Goal: Task Accomplishment & Management: Use online tool/utility

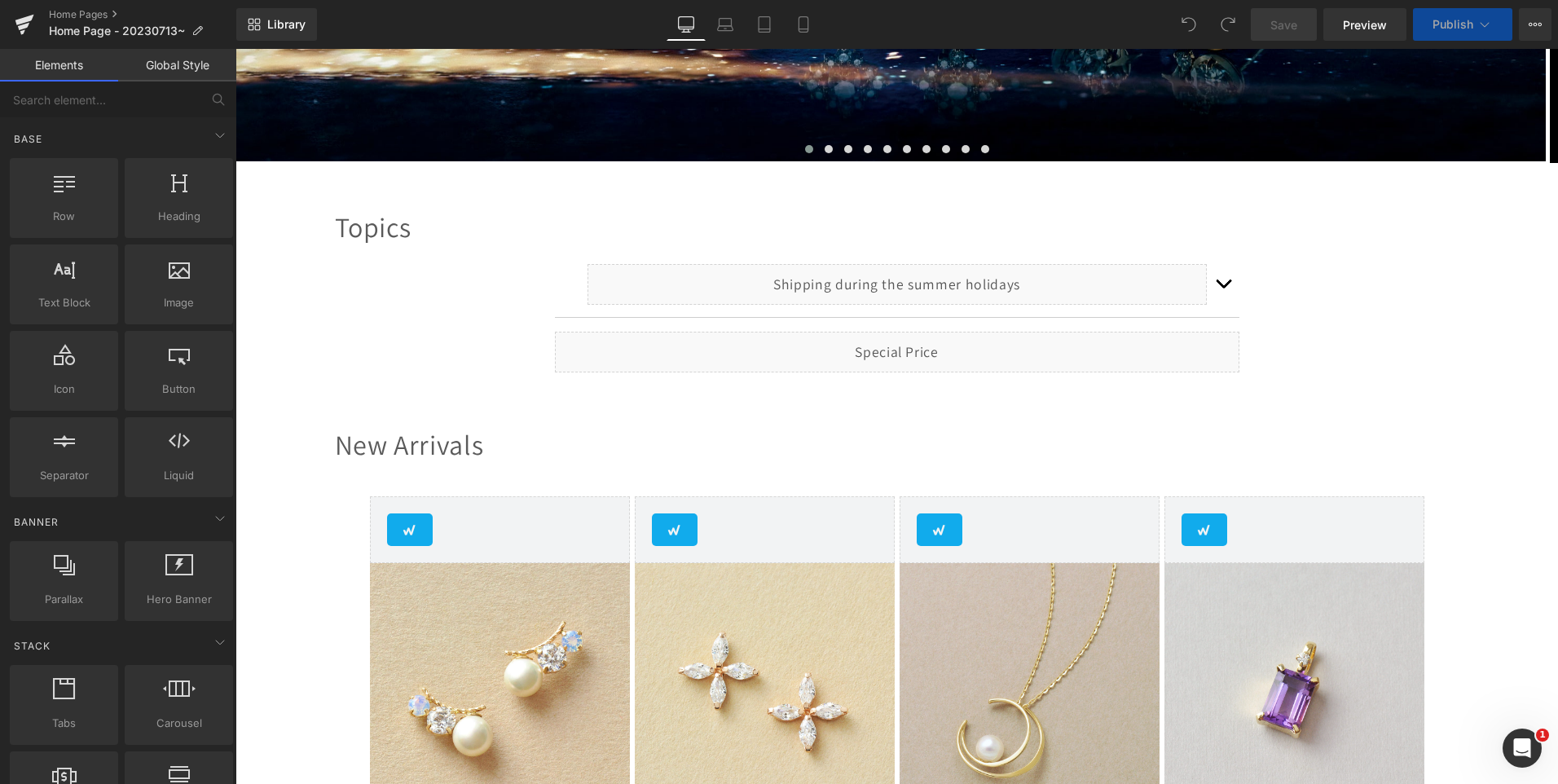
scroll to position [489, 0]
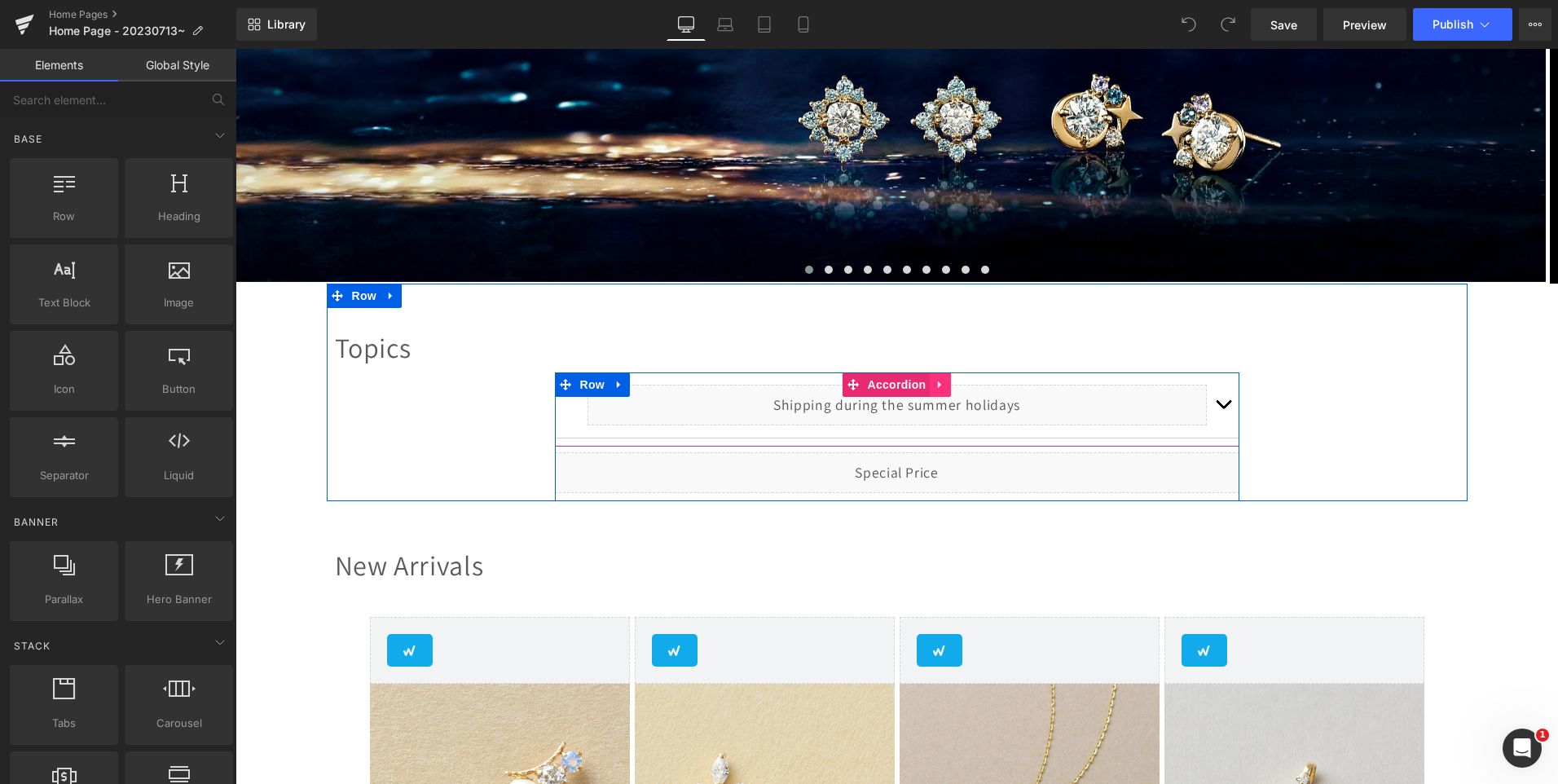
click at [935, 389] on icon at bounding box center [941, 384] width 12 height 13
click at [1223, 408] on span "button" at bounding box center [1223, 408] width 0 height 0
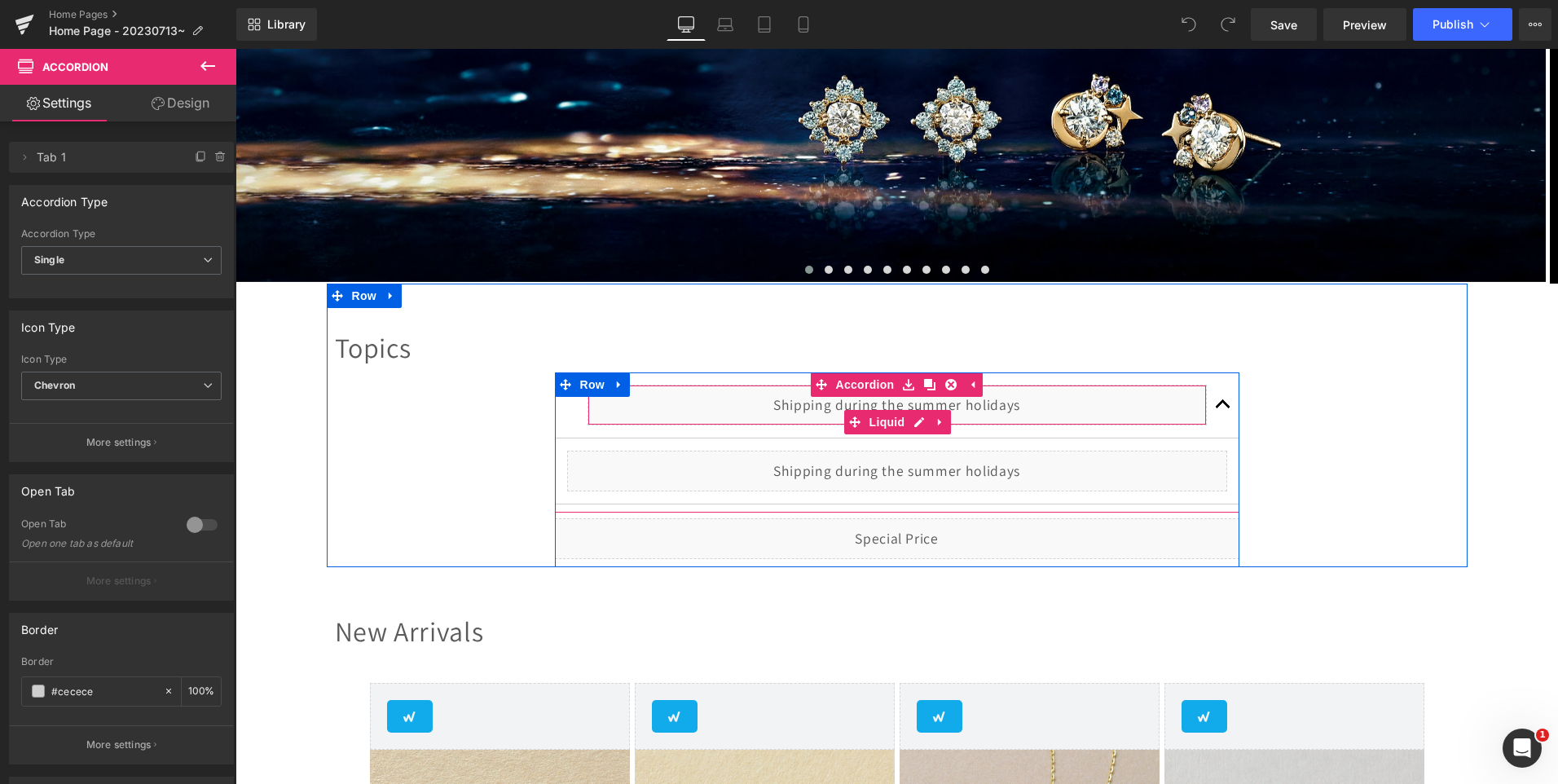
click at [897, 406] on div "Liquid" at bounding box center [897, 405] width 619 height 41
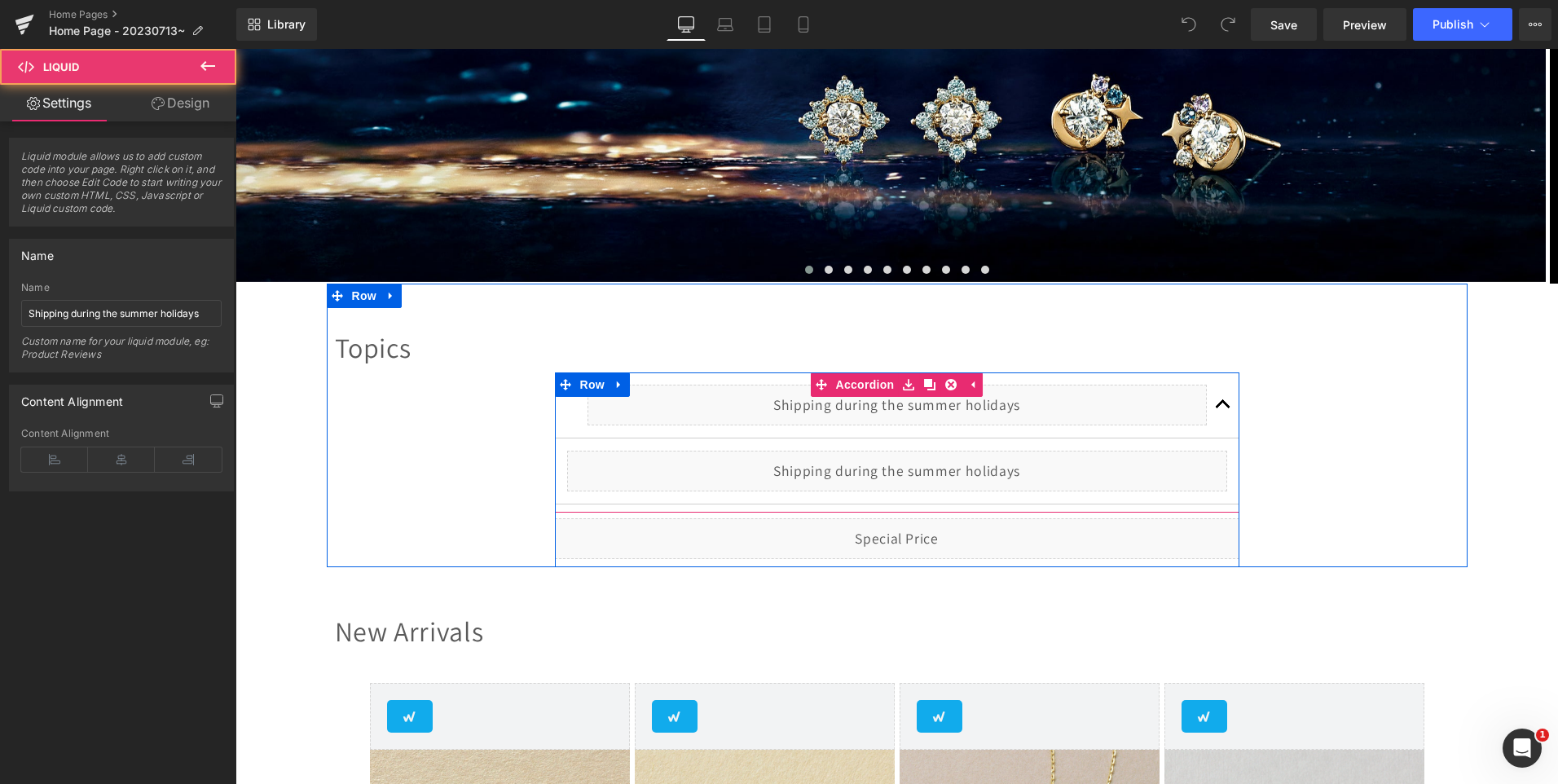
click at [912, 418] on div "Liquid" at bounding box center [897, 405] width 619 height 41
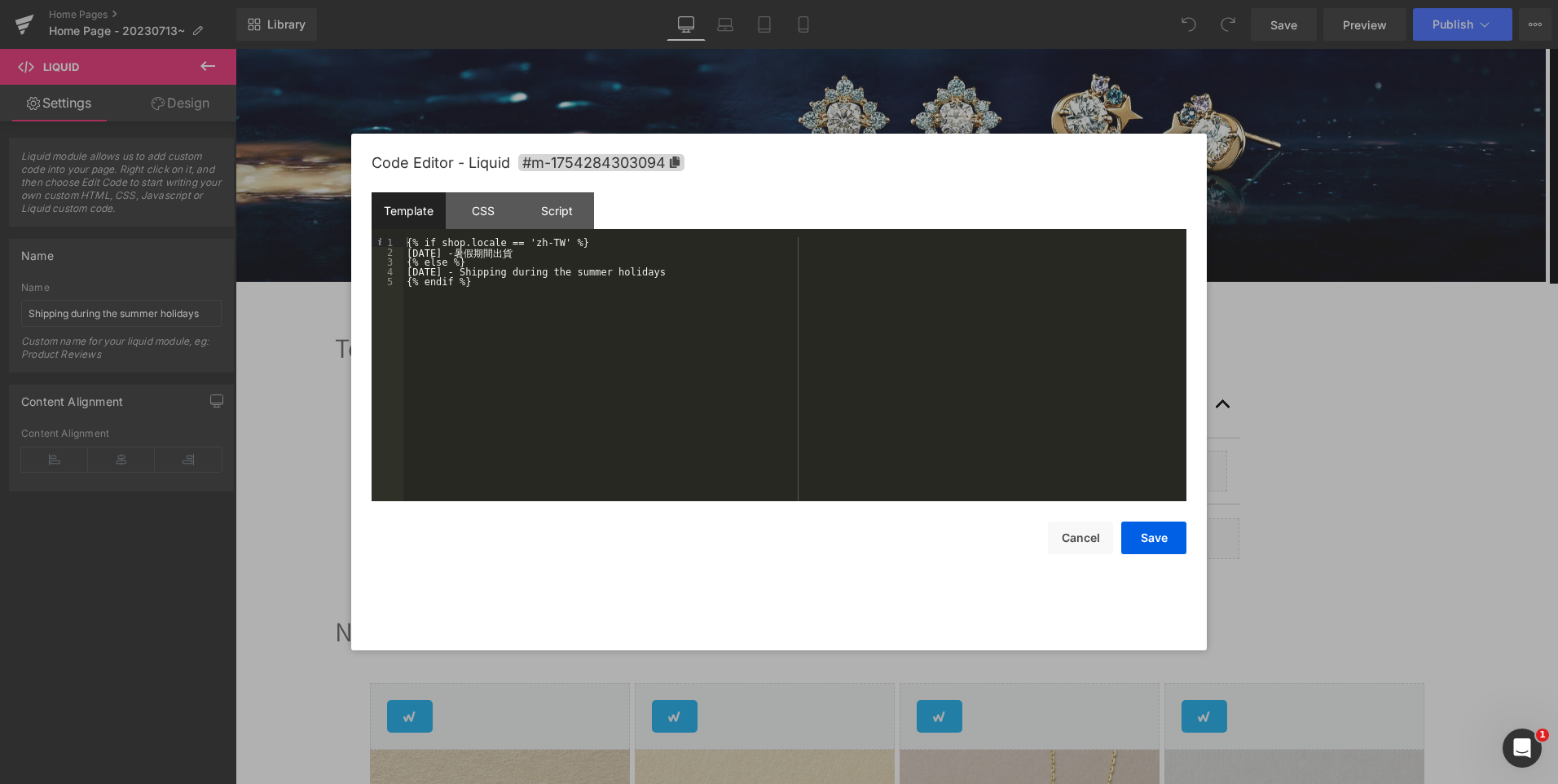
click at [448, 258] on div "{% if shop.locale == 'zh-TW' %} [DATE] - 暑 假 期 間 出 貨 {% else %} [DATE] - Shippi…" at bounding box center [795, 379] width 783 height 284
click at [446, 254] on div "{% if shop.locale == 'zh-TW' %} [DATE] - 暑 假 期 間 出 貨 {% else %} [DATE] - Shippi…" at bounding box center [795, 379] width 783 height 284
type textarea "27"
click at [1075, 546] on button "Cancel" at bounding box center [1081, 538] width 65 height 33
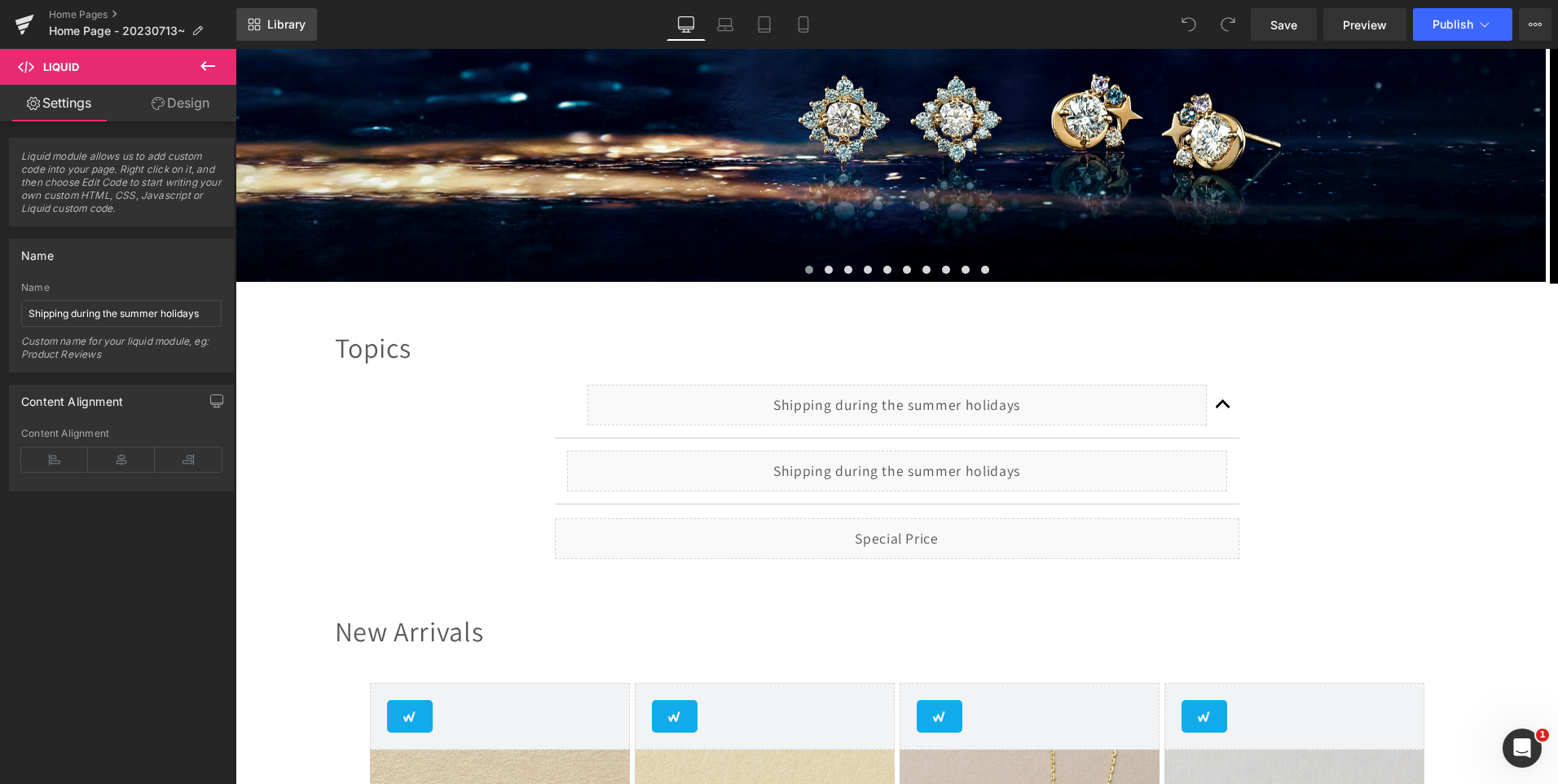
click at [276, 22] on span "Library" at bounding box center [286, 24] width 39 height 15
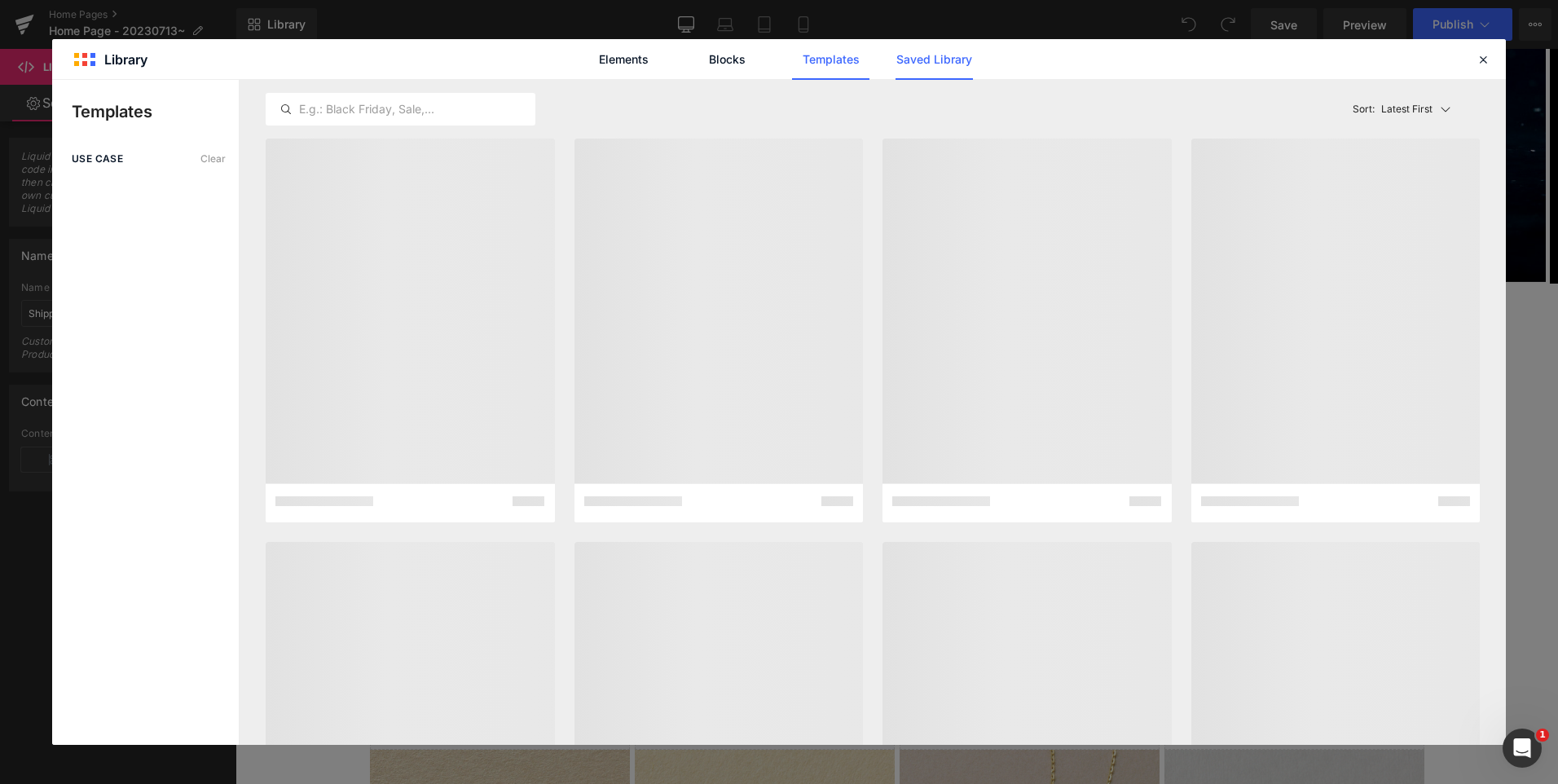
click at [944, 57] on link "Saved Library" at bounding box center [934, 59] width 77 height 41
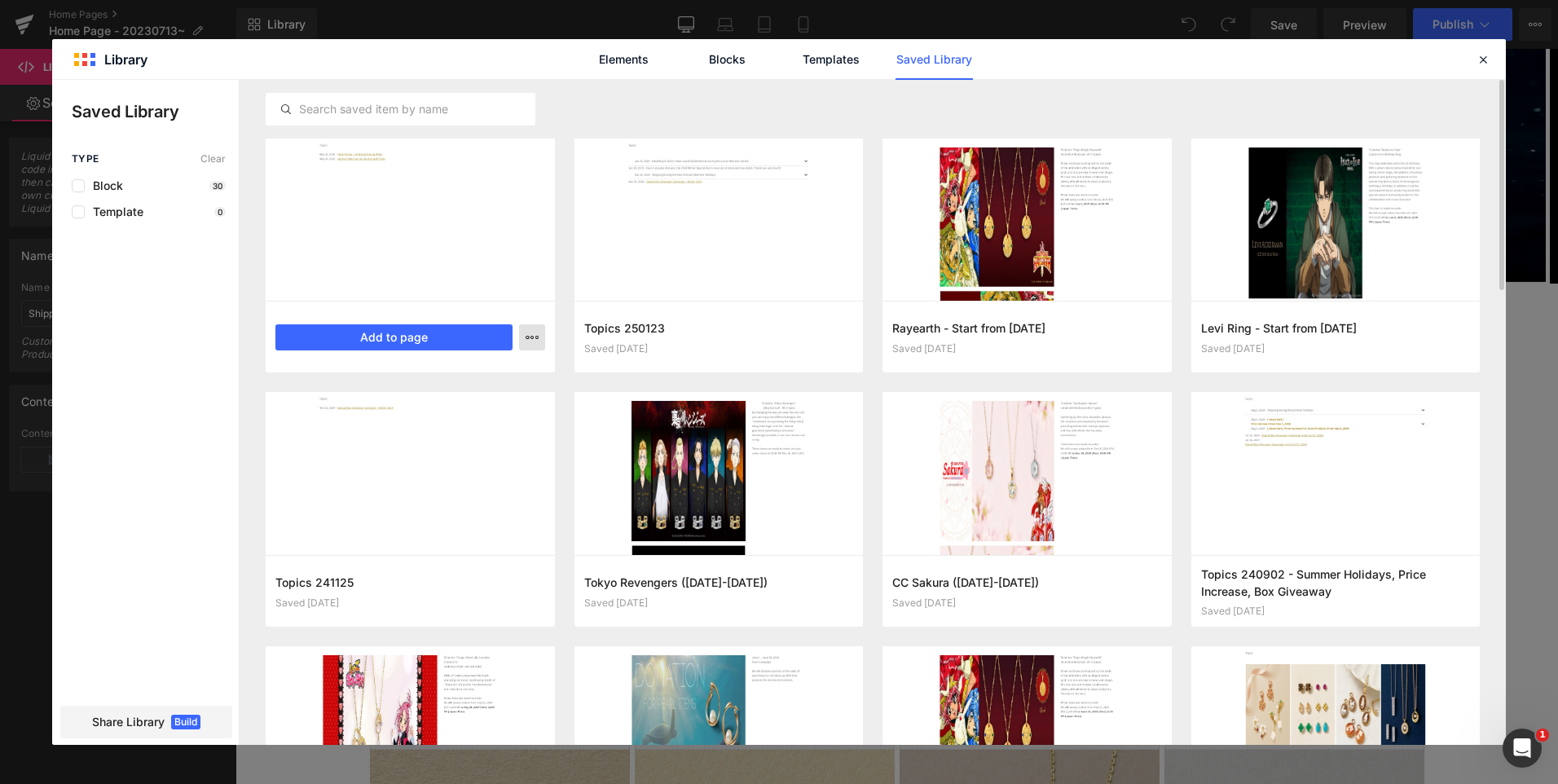
click at [530, 342] on icon "button" at bounding box center [533, 338] width 13 height 13
click at [618, 129] on div at bounding box center [779, 412] width 1454 height 665
click at [466, 339] on button "Add to page" at bounding box center [394, 337] width 237 height 26
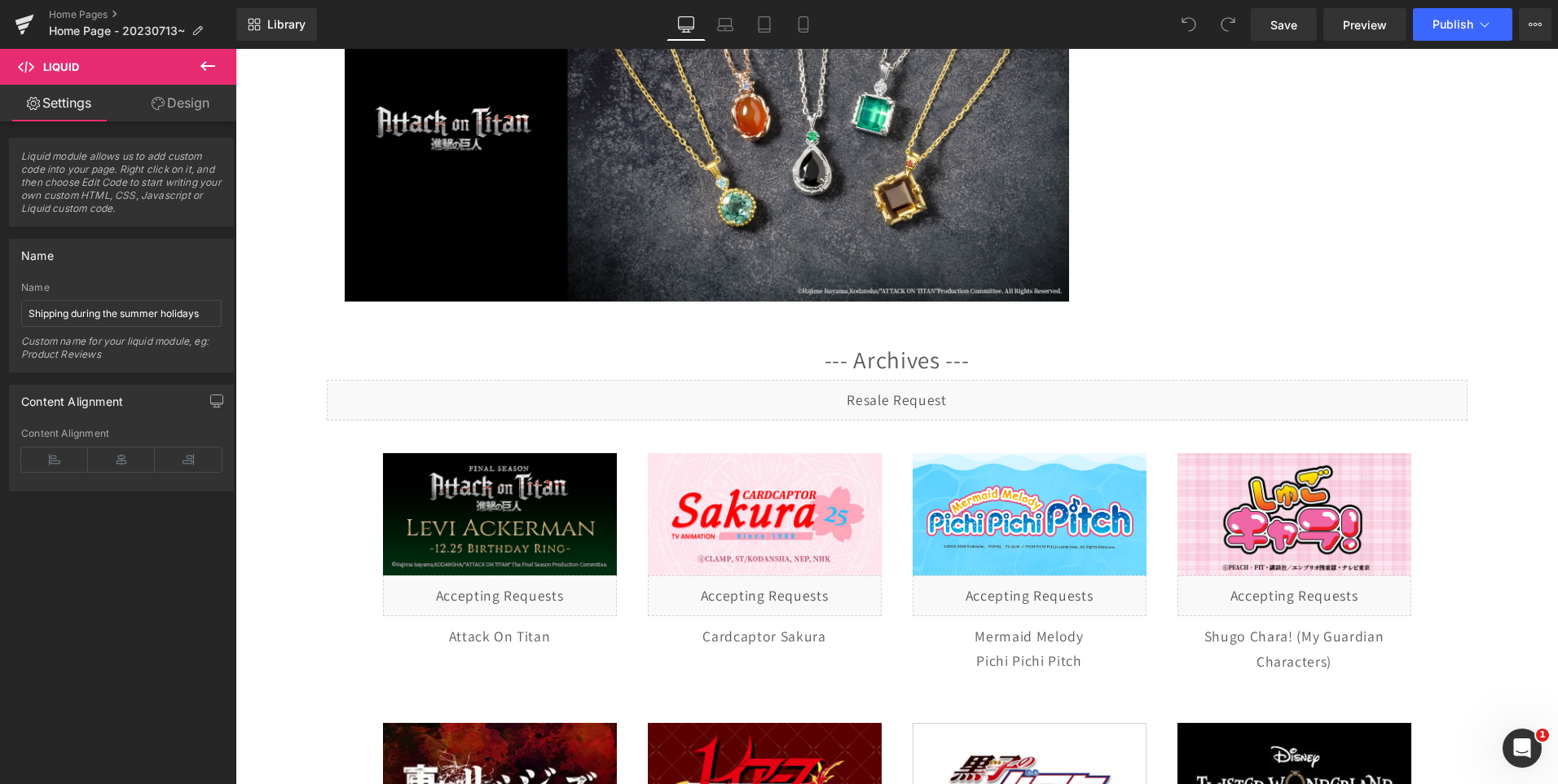
scroll to position [5210, 0]
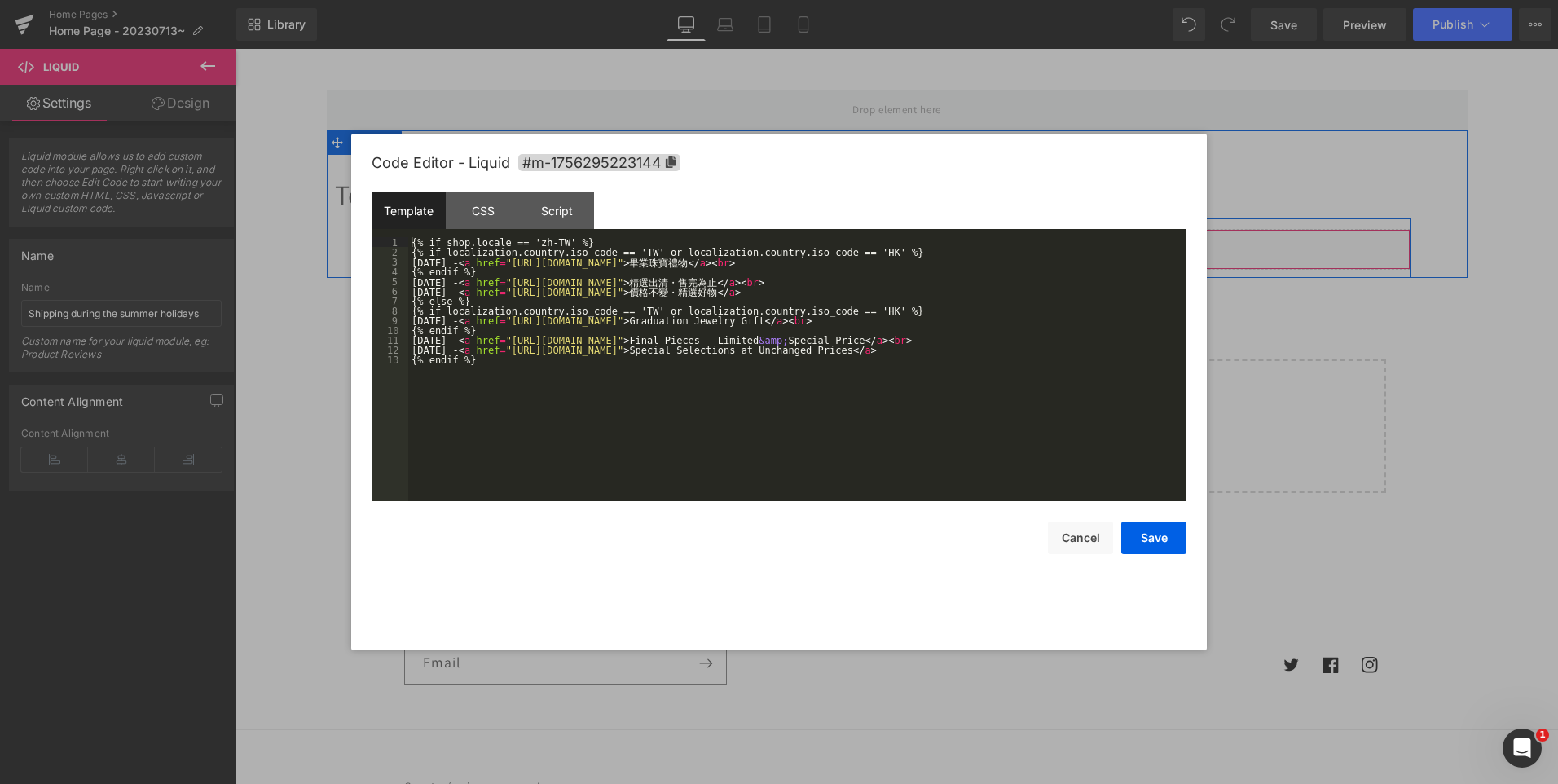
click at [914, 242] on div "Liquid" at bounding box center [897, 249] width 1027 height 41
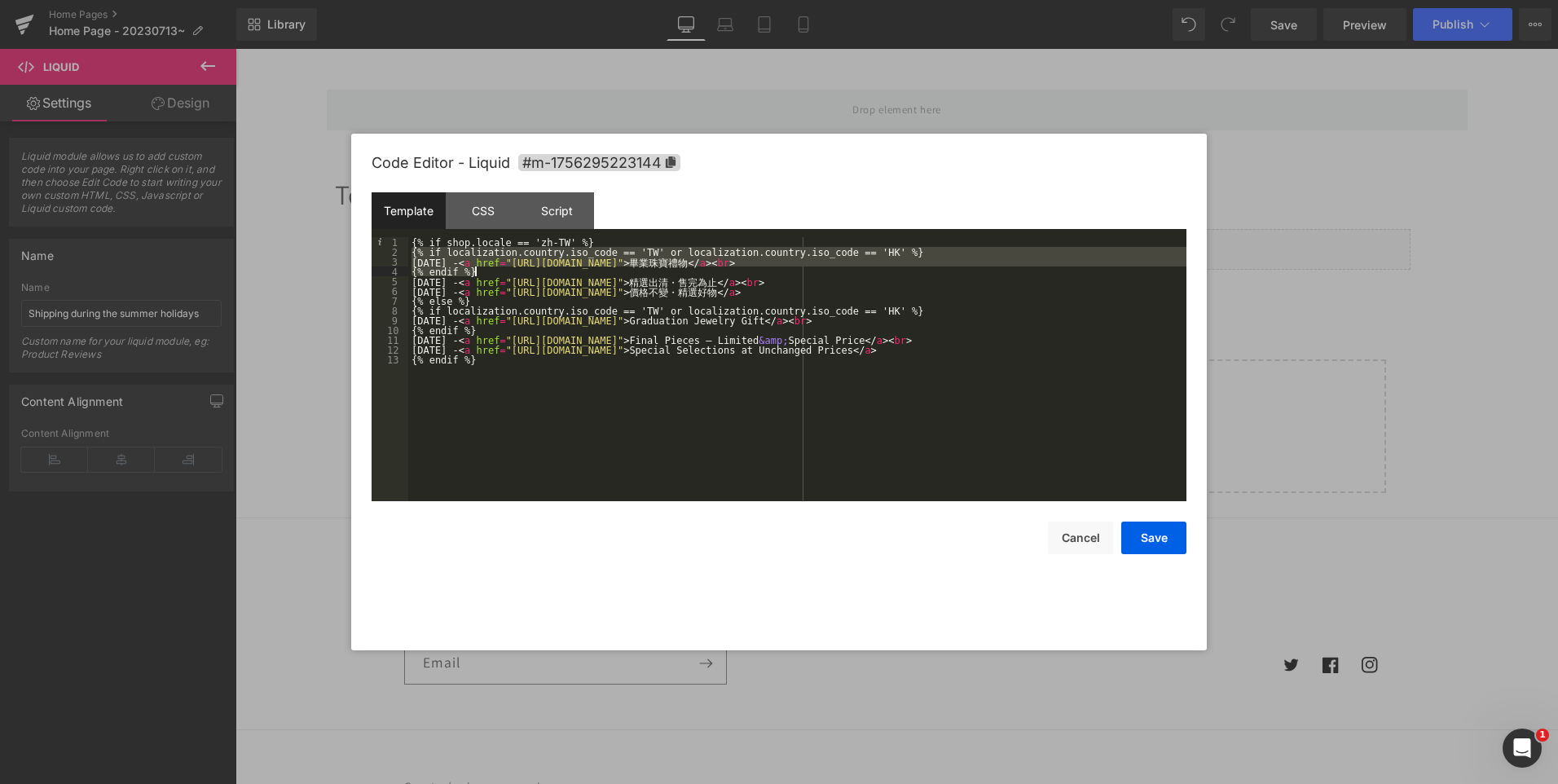
drag, startPoint x: 409, startPoint y: 251, endPoint x: 496, endPoint y: 270, distance: 89.1
click at [496, 270] on div "{% if shop.locale == 'zh-TW' %} {% if localization.country.iso_code == 'TW' or …" at bounding box center [797, 379] width 778 height 284
click at [0, 0] on div "{% if shop.locale == 'zh-TW' %} {% if localization.country.iso_code == 'TW' or …" at bounding box center [0, 0] width 0 height 0
drag, startPoint x: 410, startPoint y: 252, endPoint x: 503, endPoint y: 275, distance: 95.8
click at [503, 275] on div "{% if shop.locale == 'zh-TW' %} {% if localization.country.iso_code == 'TW' or …" at bounding box center [797, 379] width 778 height 284
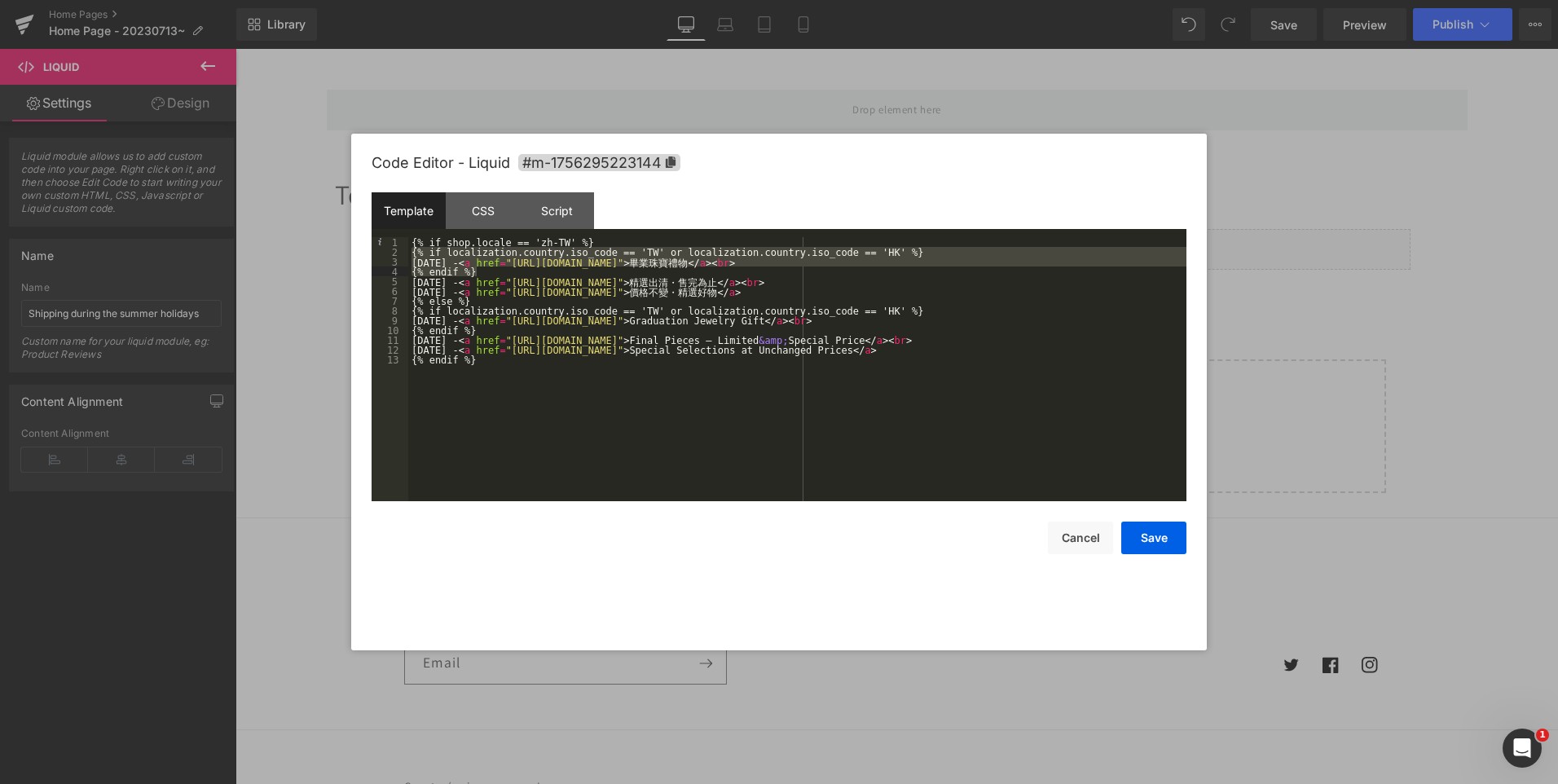
click at [1432, 219] on div at bounding box center [779, 392] width 1558 height 784
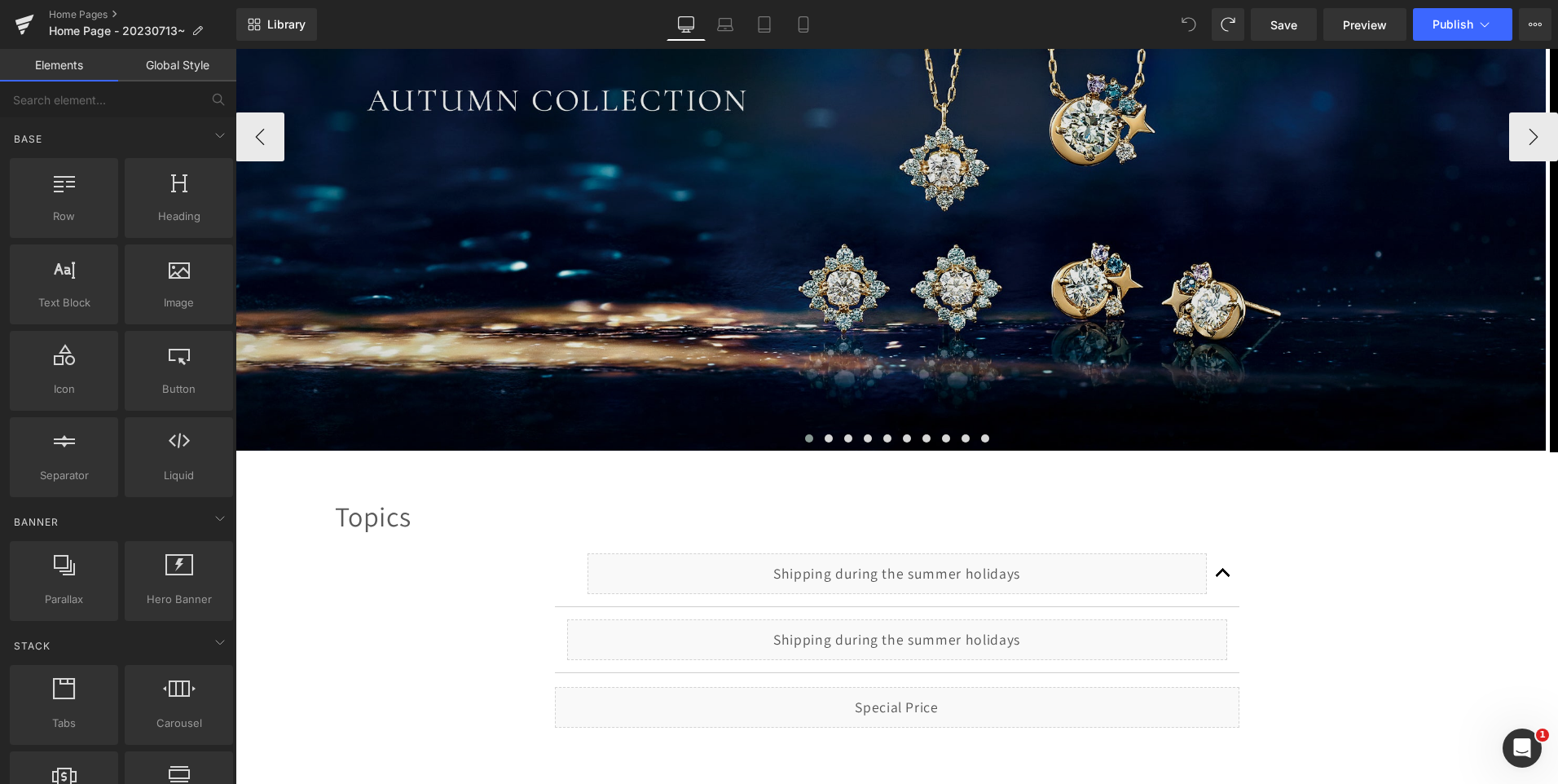
scroll to position [647, 0]
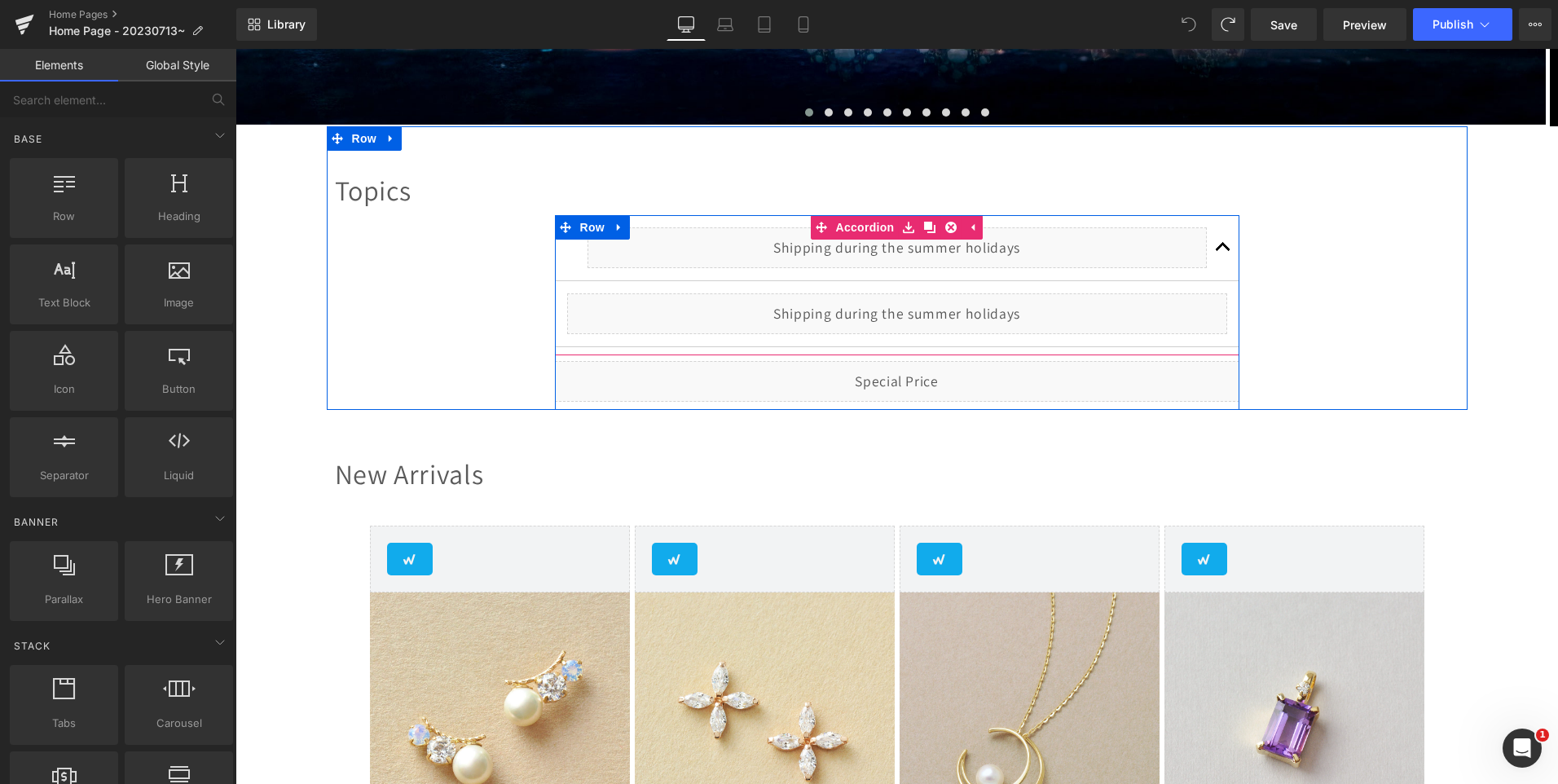
click at [1216, 250] on button "button" at bounding box center [1223, 248] width 33 height 65
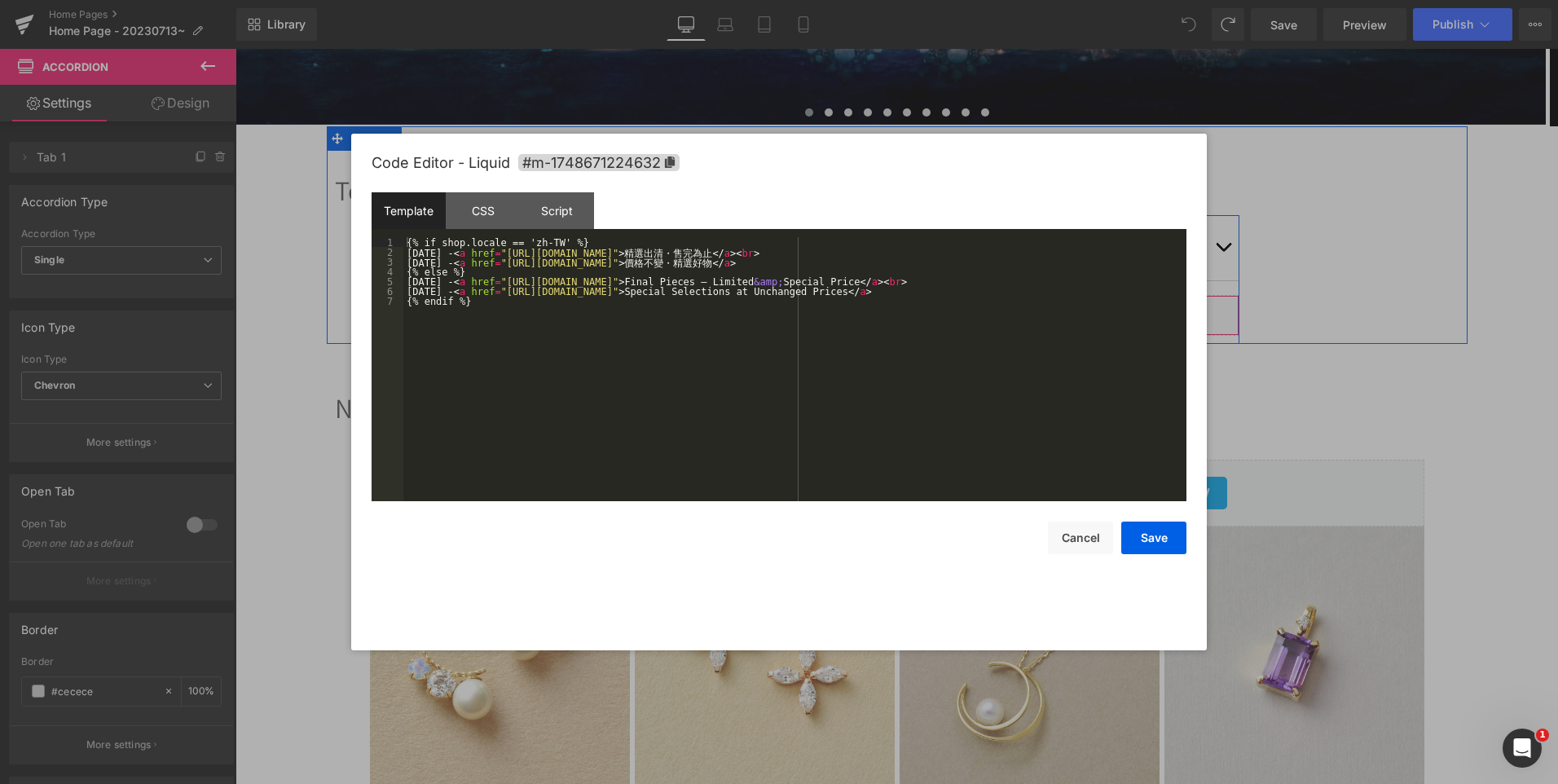
click at [913, 310] on div "Liquid" at bounding box center [897, 315] width 684 height 41
click at [410, 242] on div "{% if shop.locale == 'zh-TW' %} [DATE] - < a href = "[URL][DOMAIN_NAME]" > 精 選 …" at bounding box center [795, 379] width 783 height 284
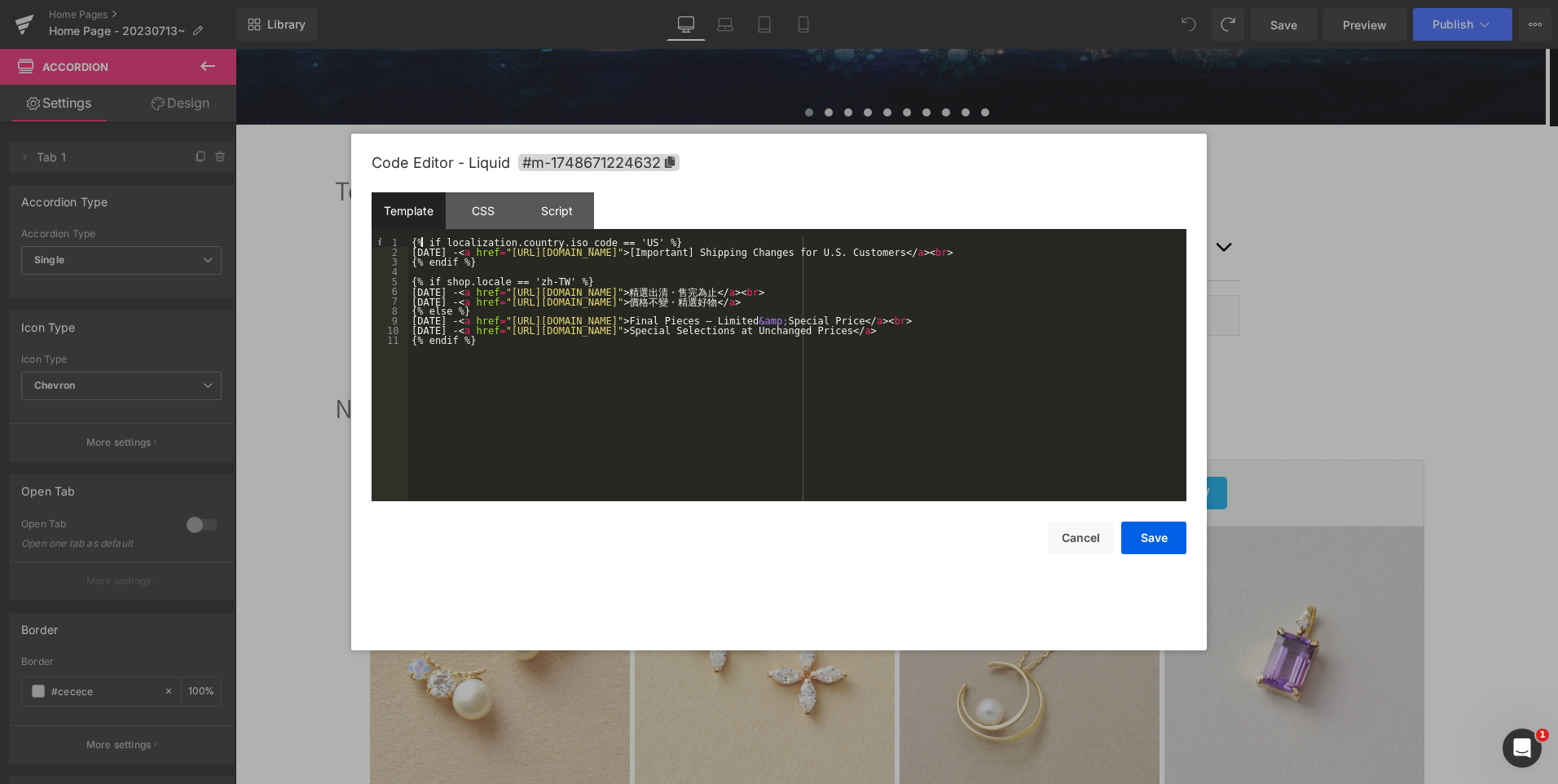
click at [420, 238] on div "{% if localization.country.iso_code == 'US' %} [DATE] - < a href = "[URL][DOMAI…" at bounding box center [797, 379] width 778 height 284
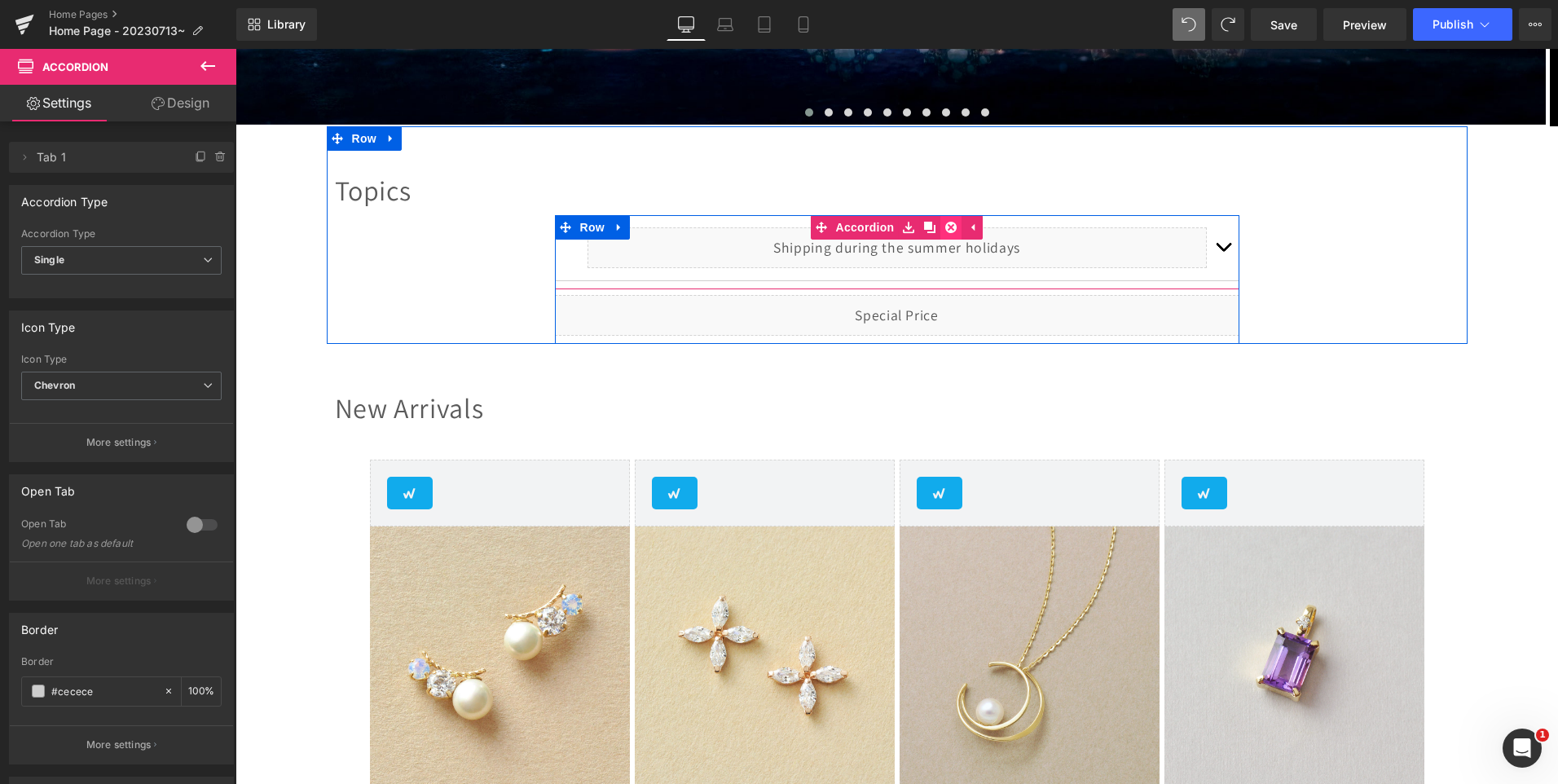
click at [947, 232] on icon at bounding box center [952, 227] width 12 height 13
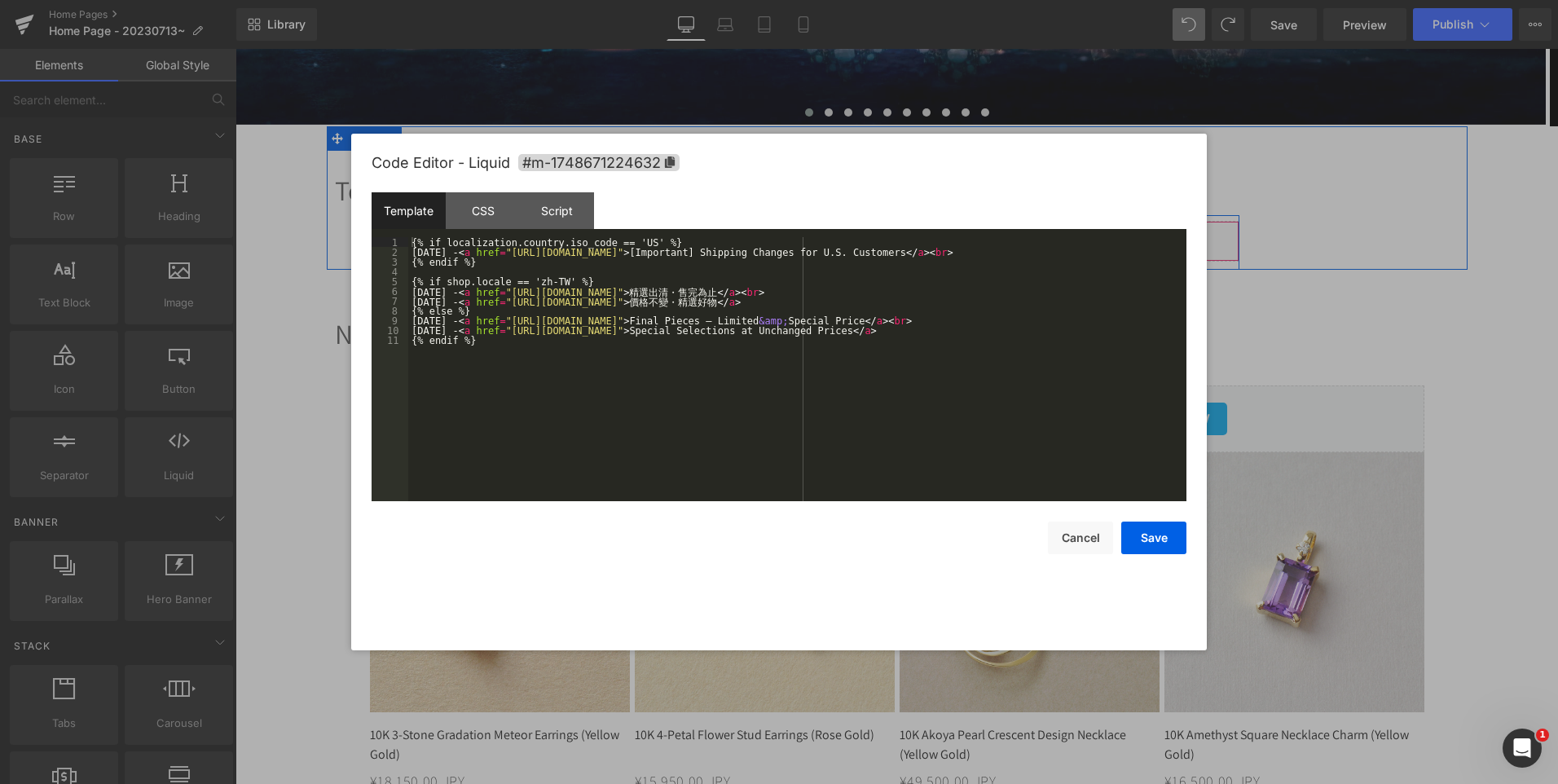
click at [909, 231] on div "Liquid" at bounding box center [897, 241] width 684 height 41
click at [0, 0] on button "Cancel" at bounding box center [0, 0] width 0 height 0
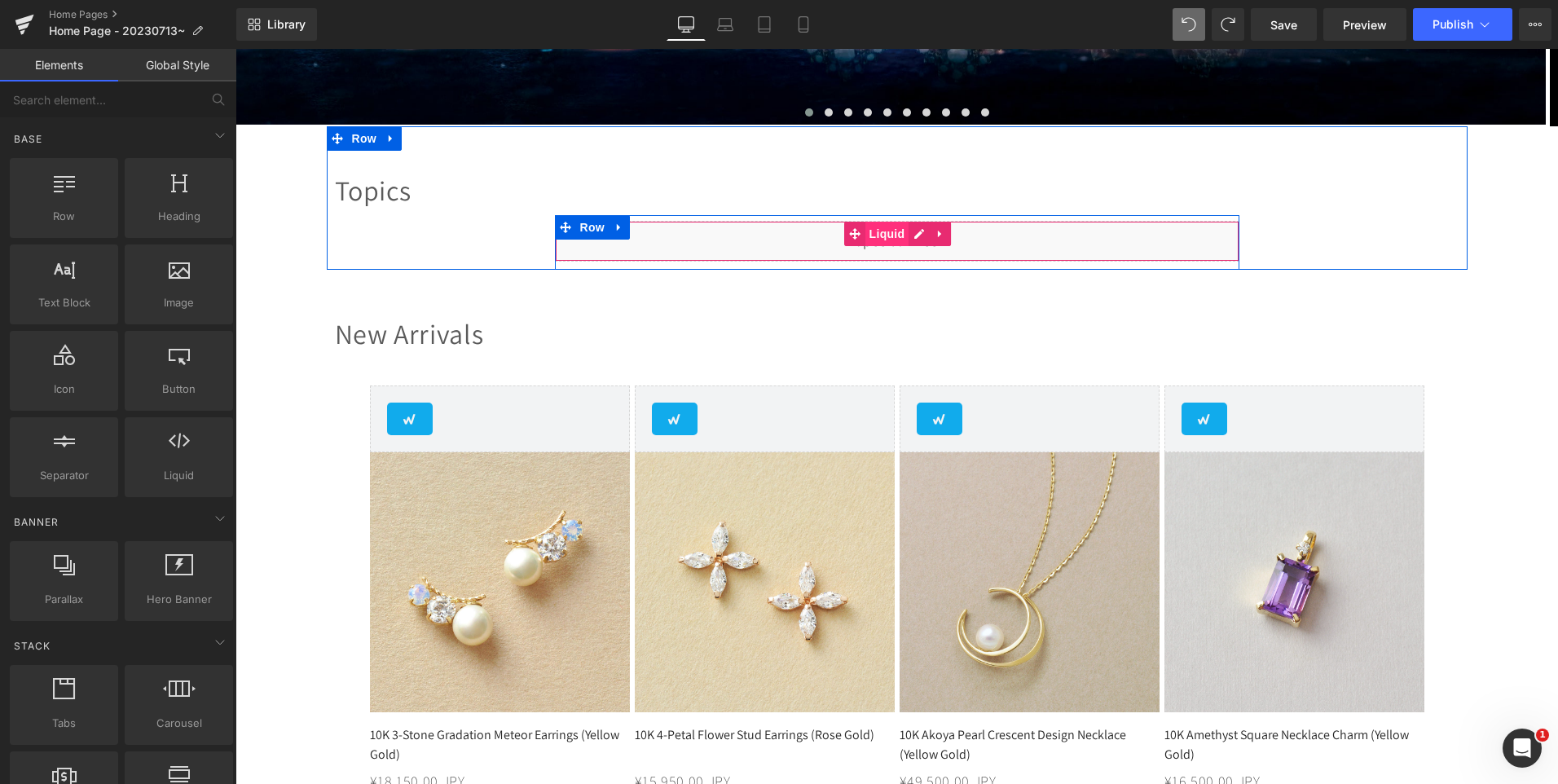
click at [879, 233] on span "Liquid" at bounding box center [887, 234] width 44 height 24
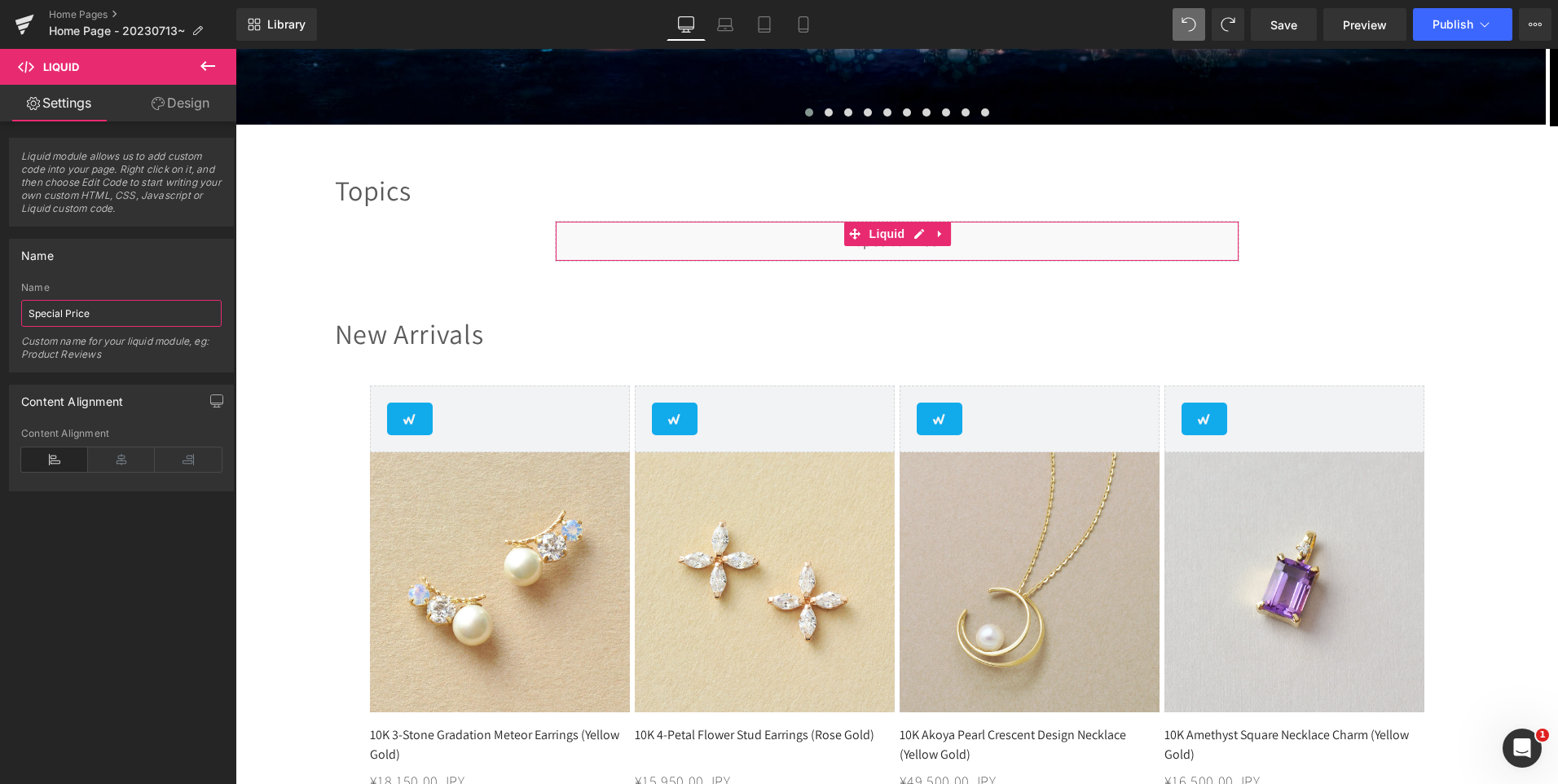
click at [28, 313] on input "Special Price" at bounding box center [121, 313] width 200 height 27
type input "US Shipping Changes & Special Price"
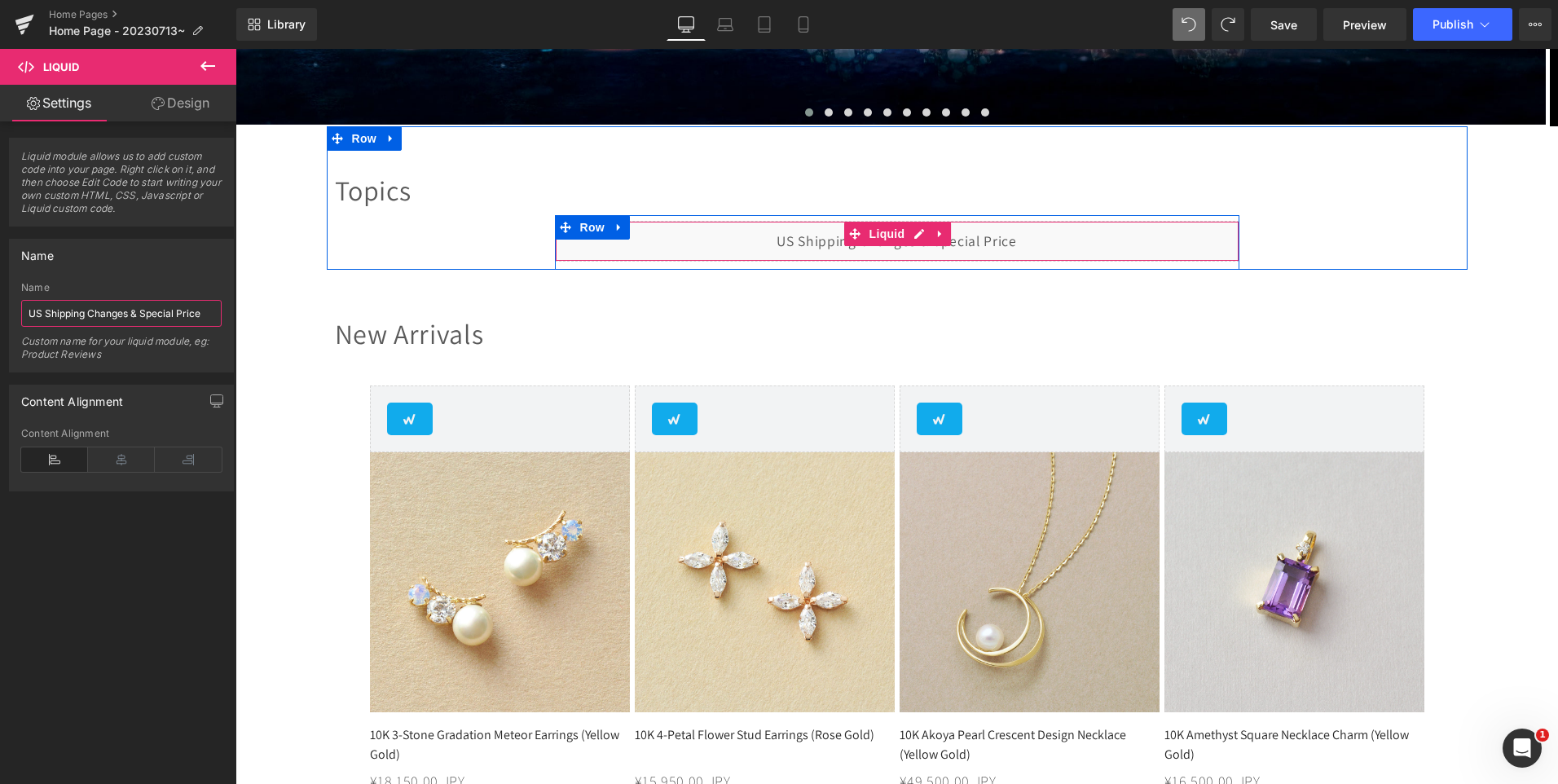
click at [907, 238] on div "Liquid" at bounding box center [897, 241] width 684 height 41
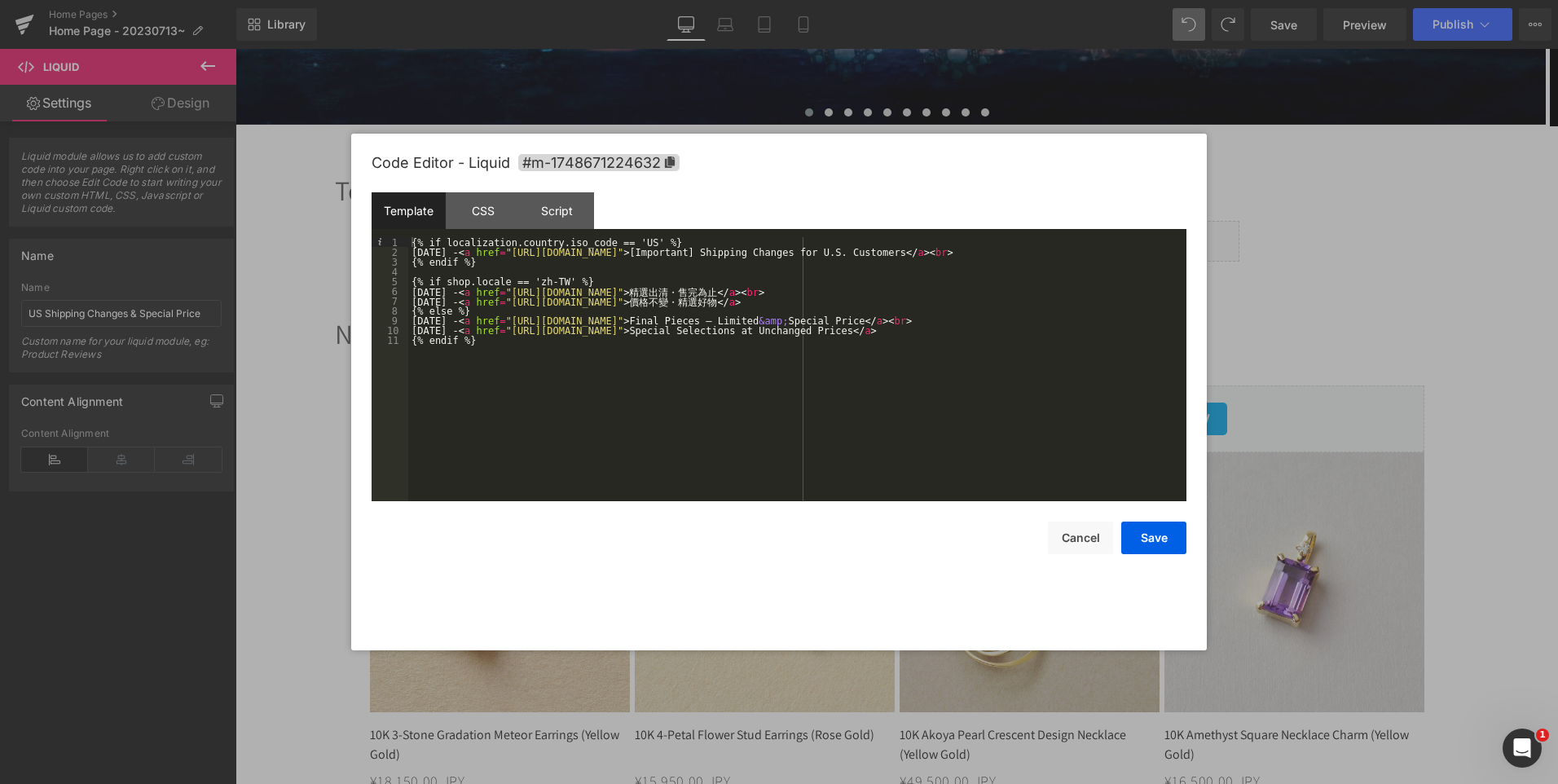
click at [0, 0] on div "{% if localization.country.iso_code == 'US' %} [DATE] - < a href = "[URL][DOMAI…" at bounding box center [0, 0] width 0 height 0
click at [1153, 540] on button "Save" at bounding box center [1154, 538] width 65 height 33
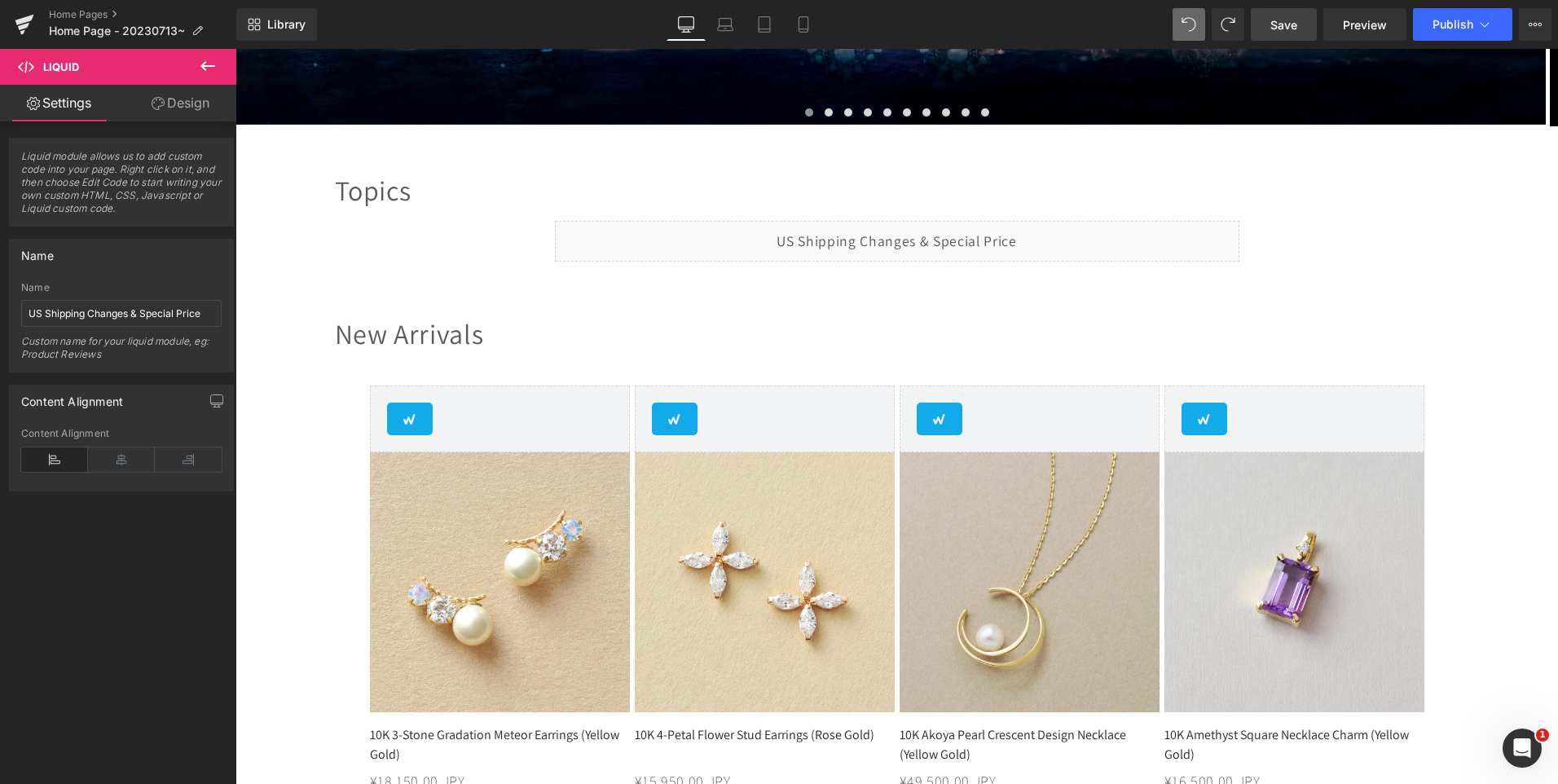
click at [1295, 33] on span "Save" at bounding box center [1284, 24] width 27 height 17
click at [1375, 28] on span "Preview" at bounding box center [1365, 24] width 44 height 17
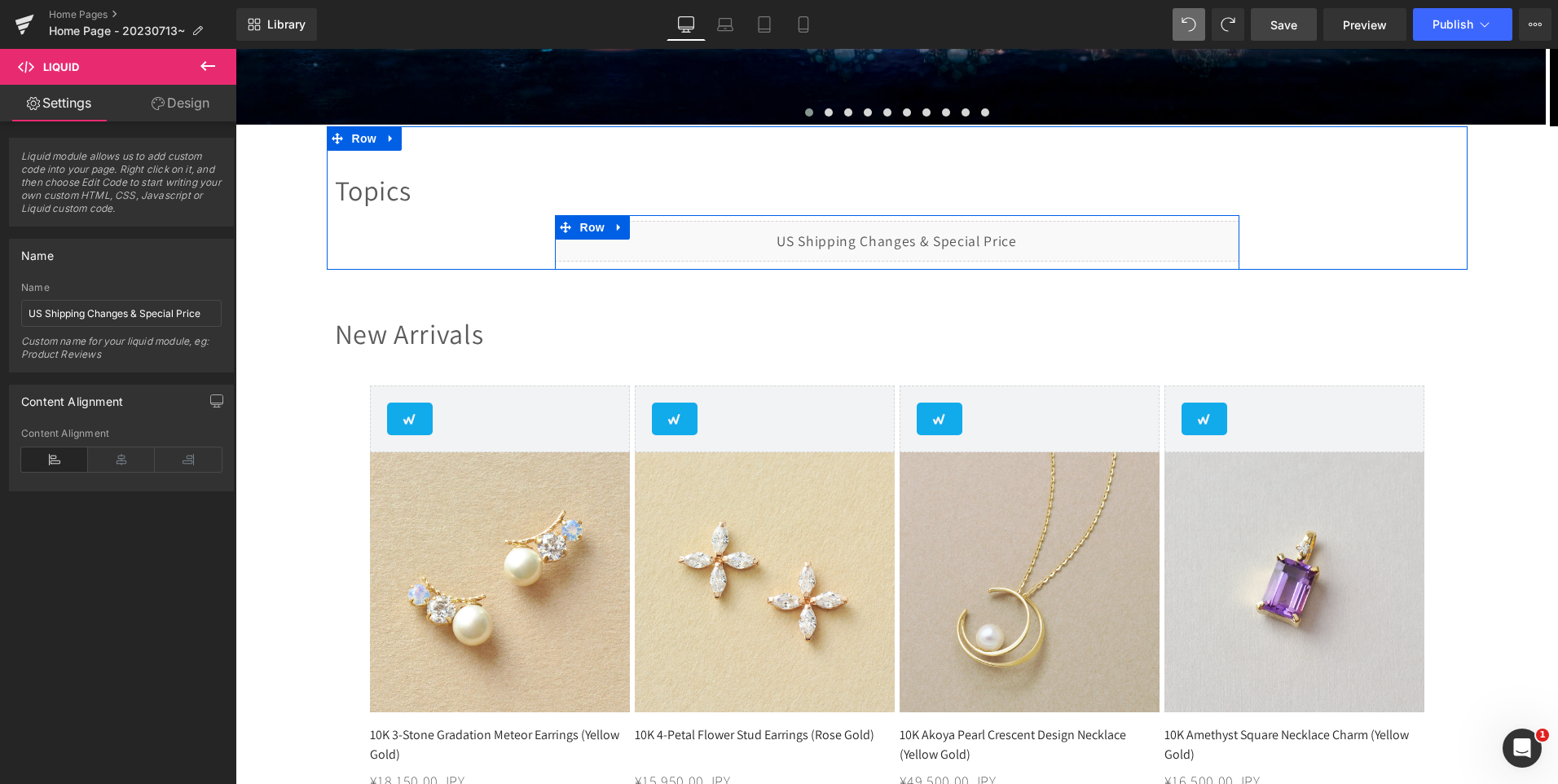
click at [913, 231] on div "Liquid" at bounding box center [897, 241] width 684 height 41
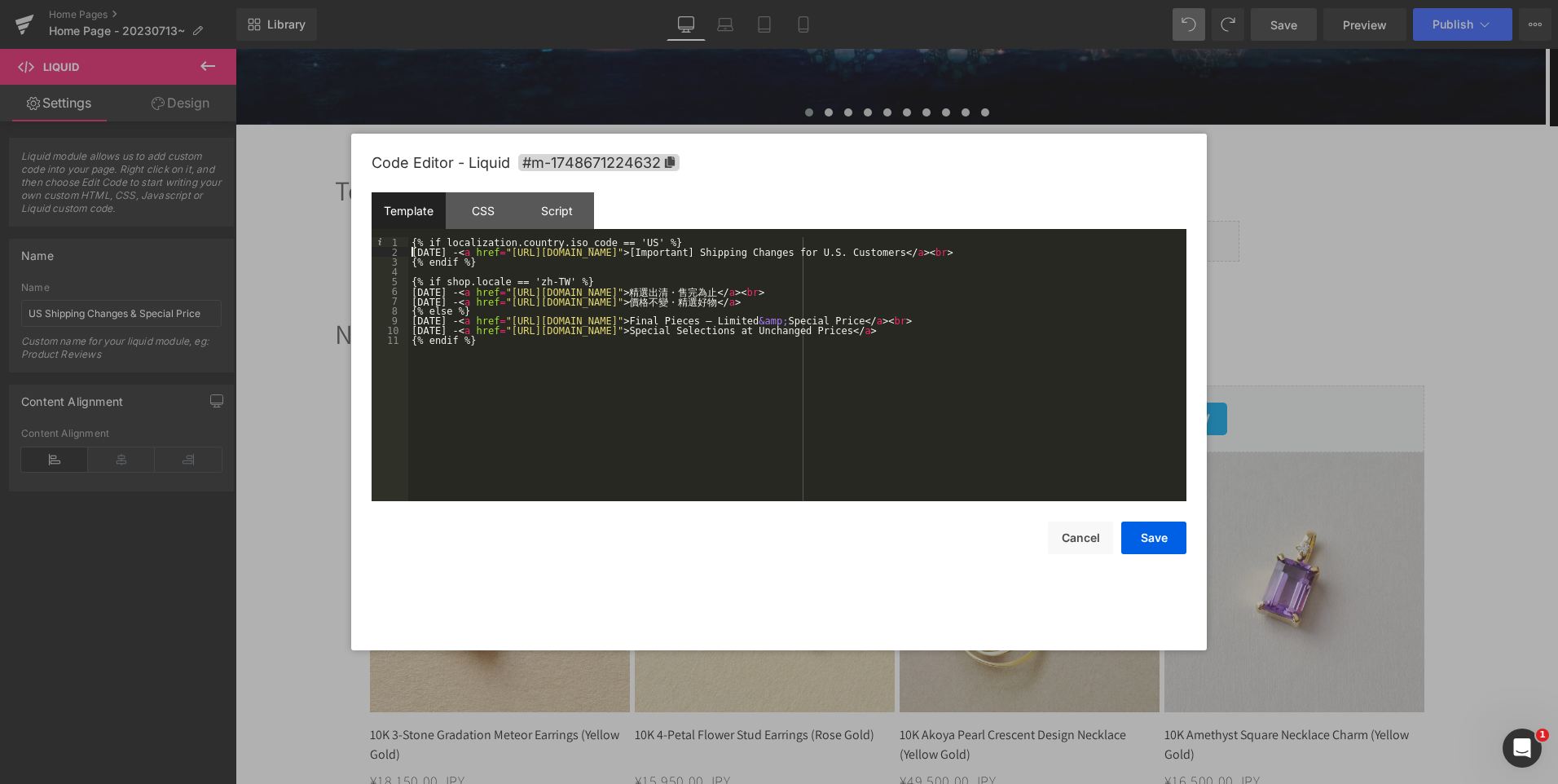
click at [0, 0] on div "{% if localization.country.iso_code == 'US' %} [DATE] - < a href = "[URL][DOMAI…" at bounding box center [0, 0] width 0 height 0
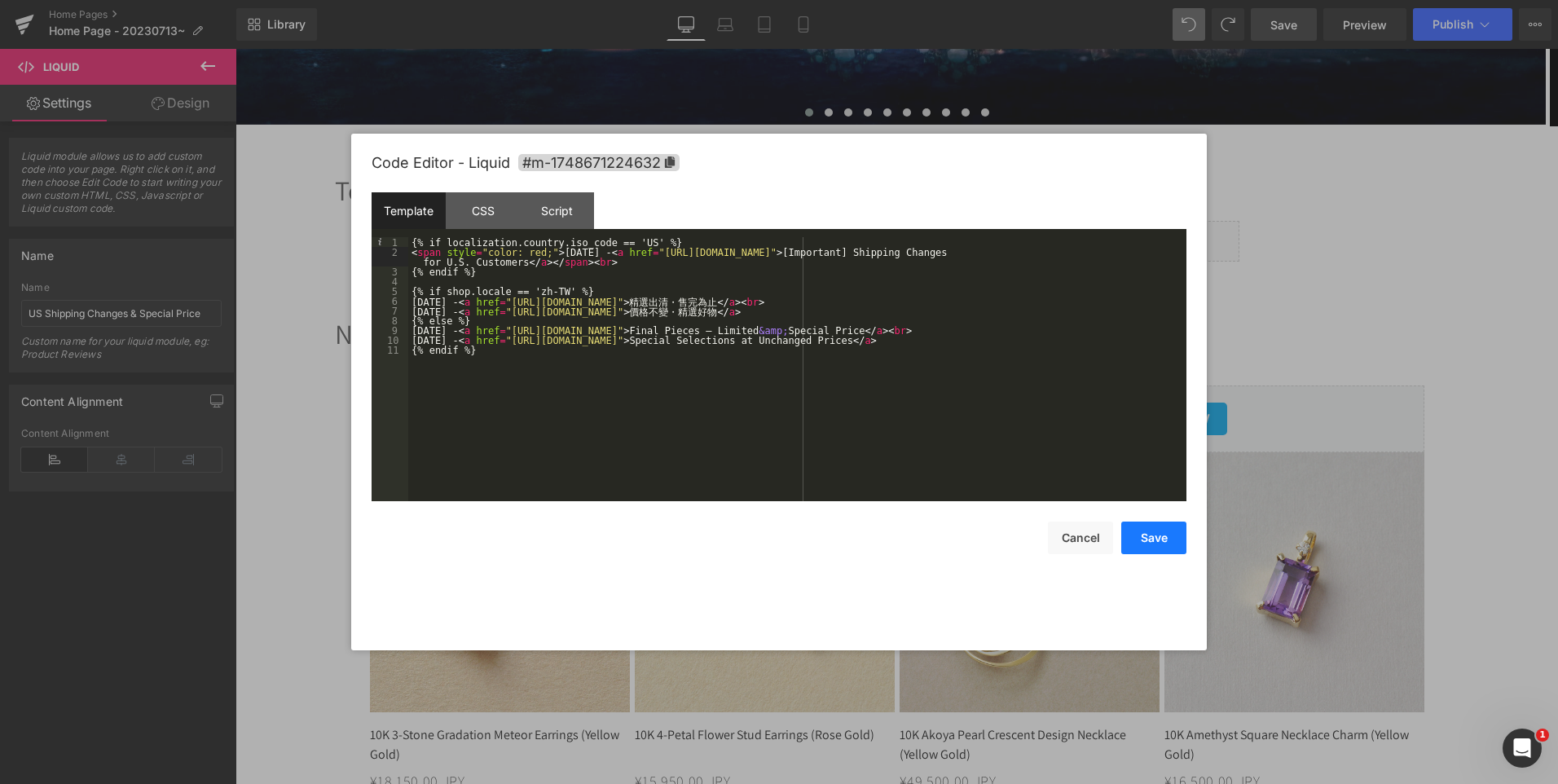
click at [0, 0] on button "Save" at bounding box center [0, 0] width 0 height 0
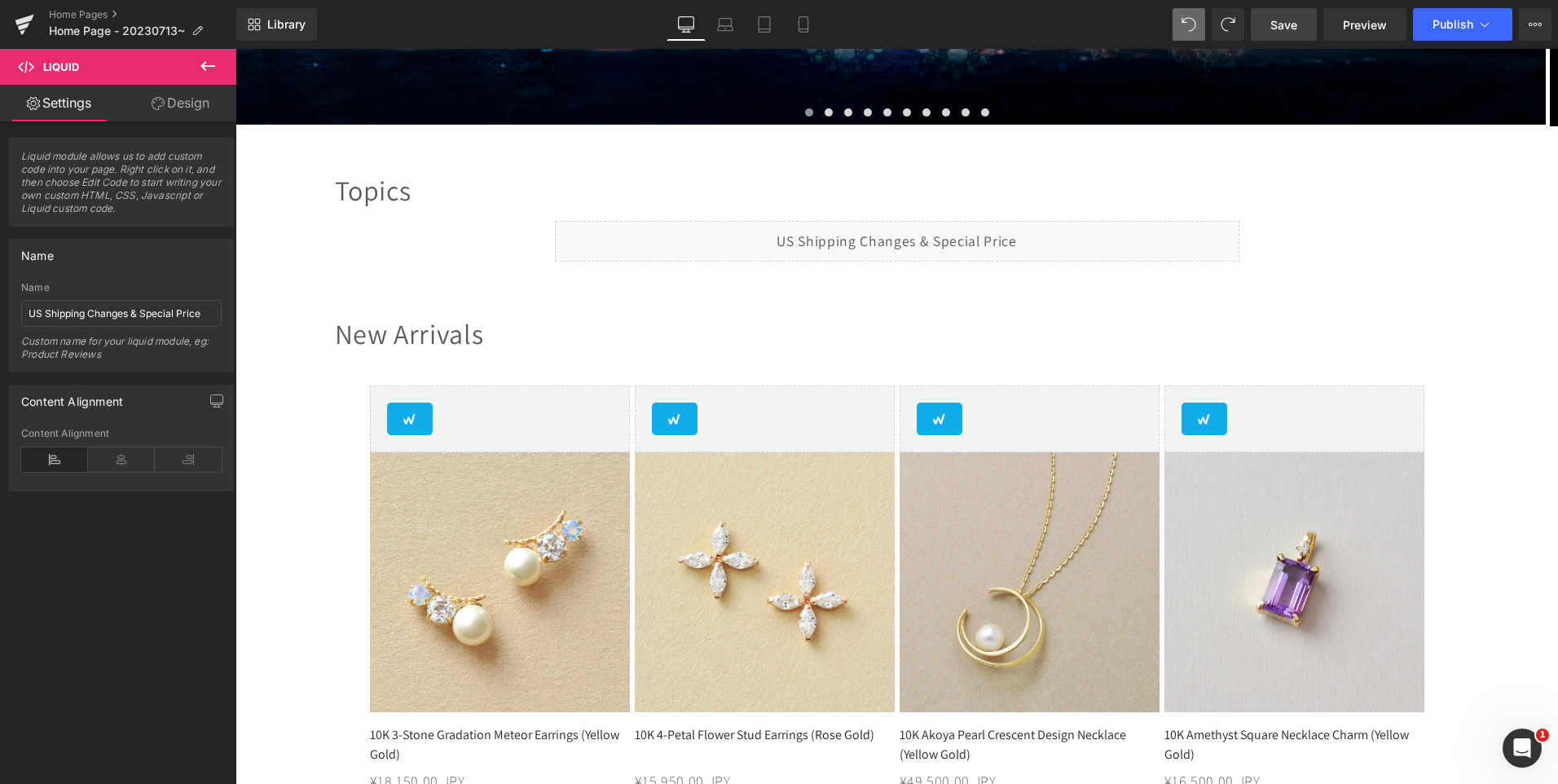
click at [1283, 34] on link "Save" at bounding box center [1284, 24] width 66 height 33
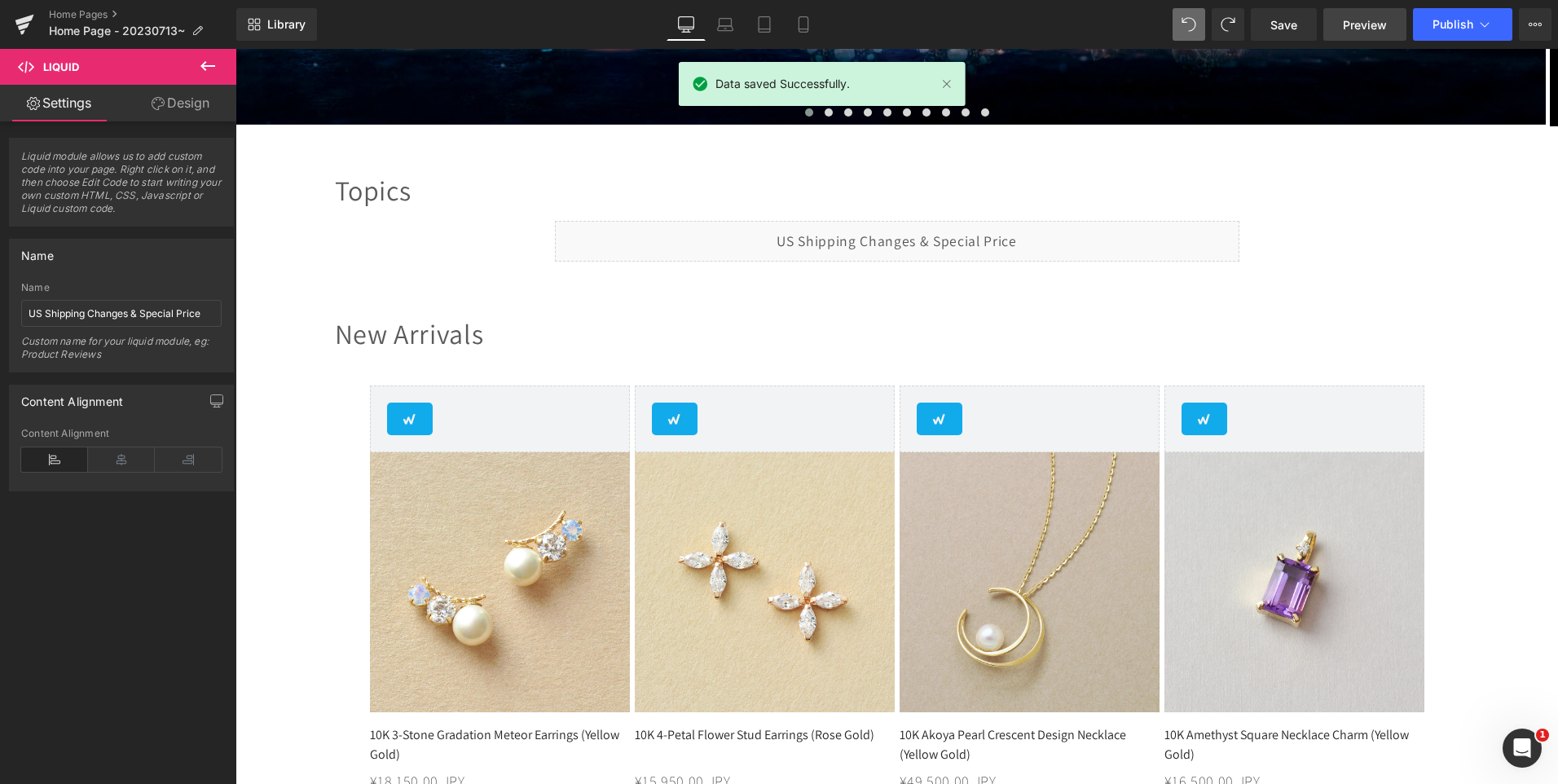
click at [1358, 26] on span "Preview" at bounding box center [1365, 24] width 44 height 17
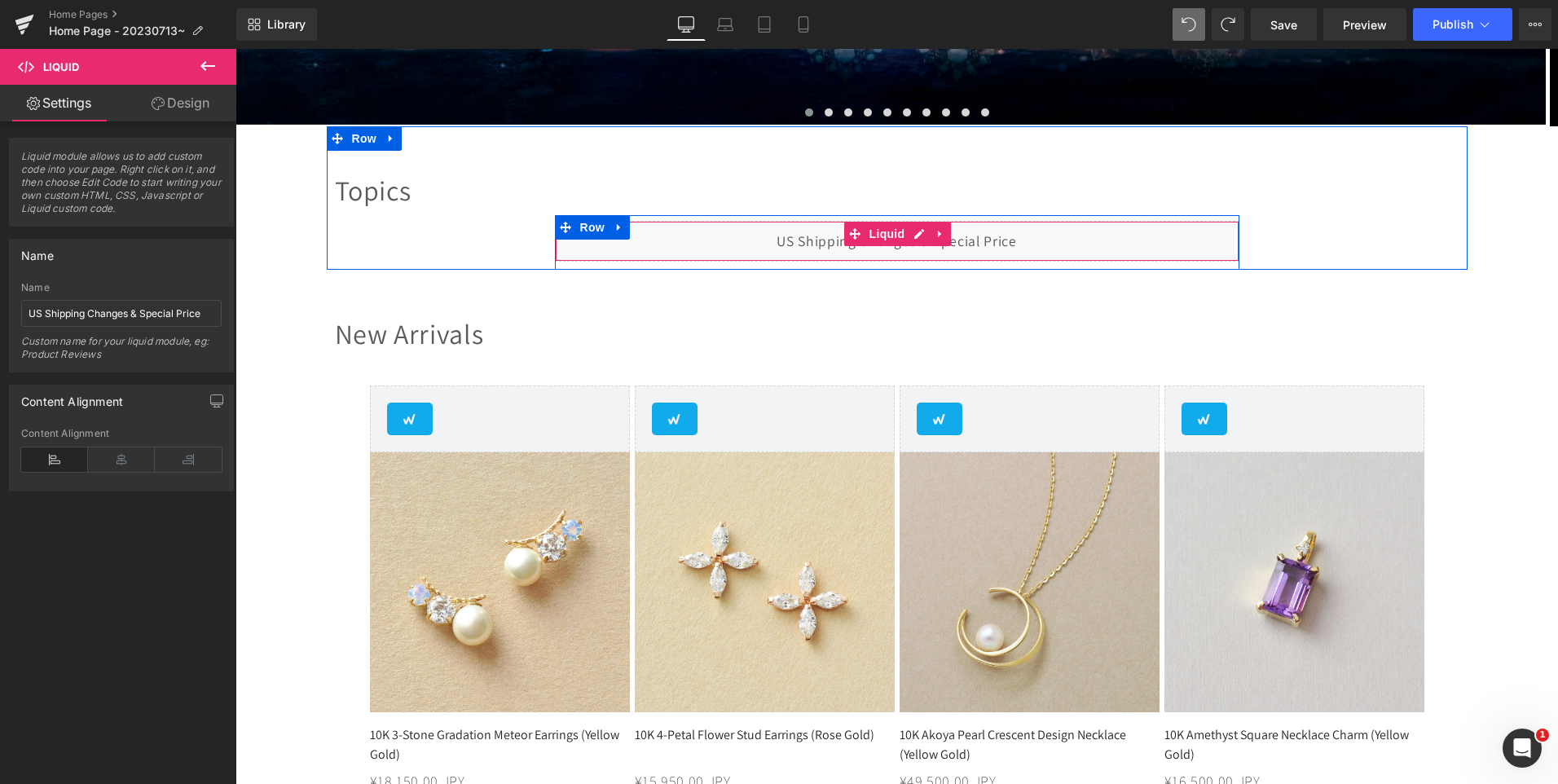
click at [912, 234] on div "Liquid" at bounding box center [897, 241] width 684 height 41
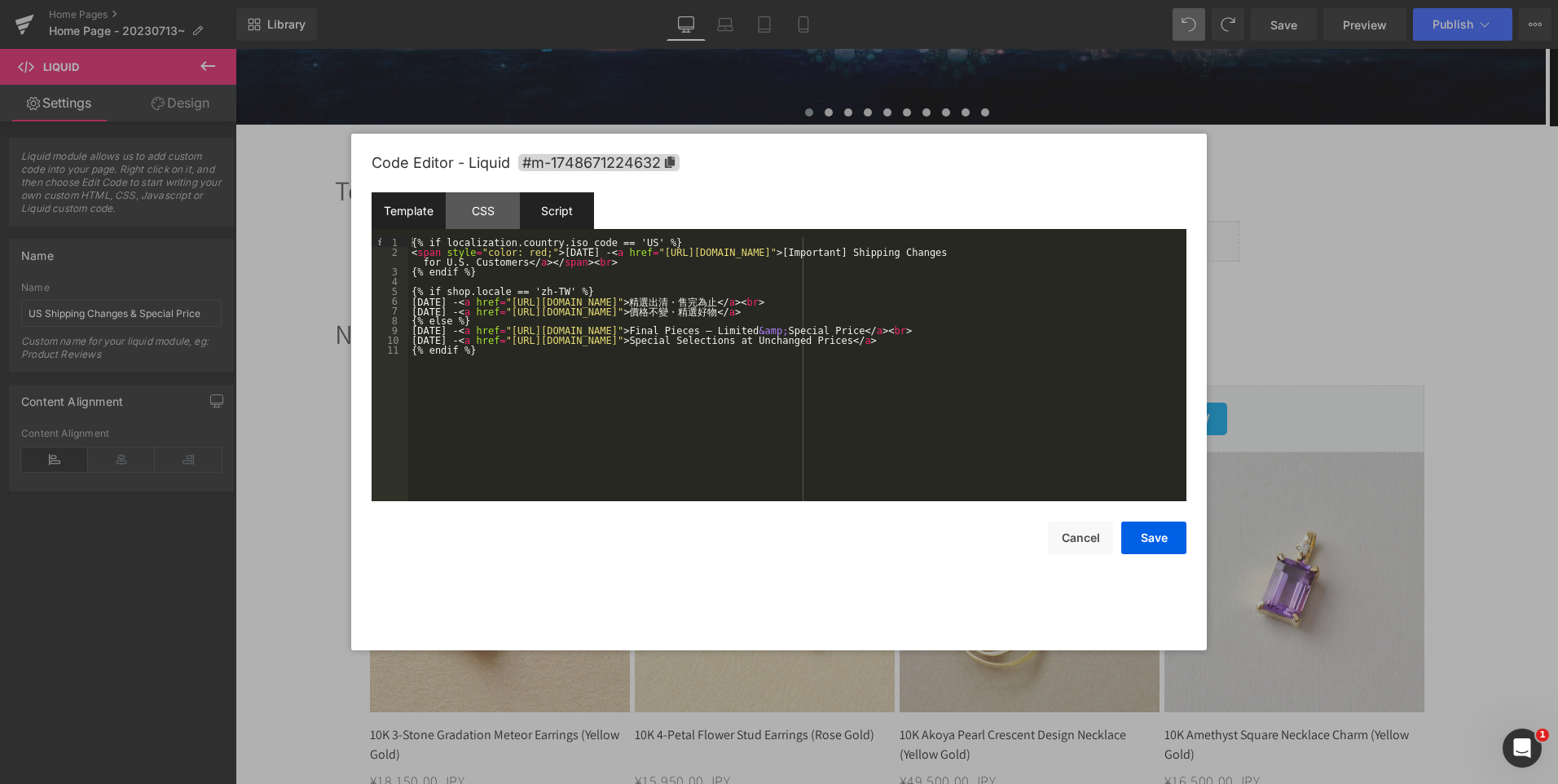
click at [0, 0] on div "Script" at bounding box center [0, 0] width 0 height 0
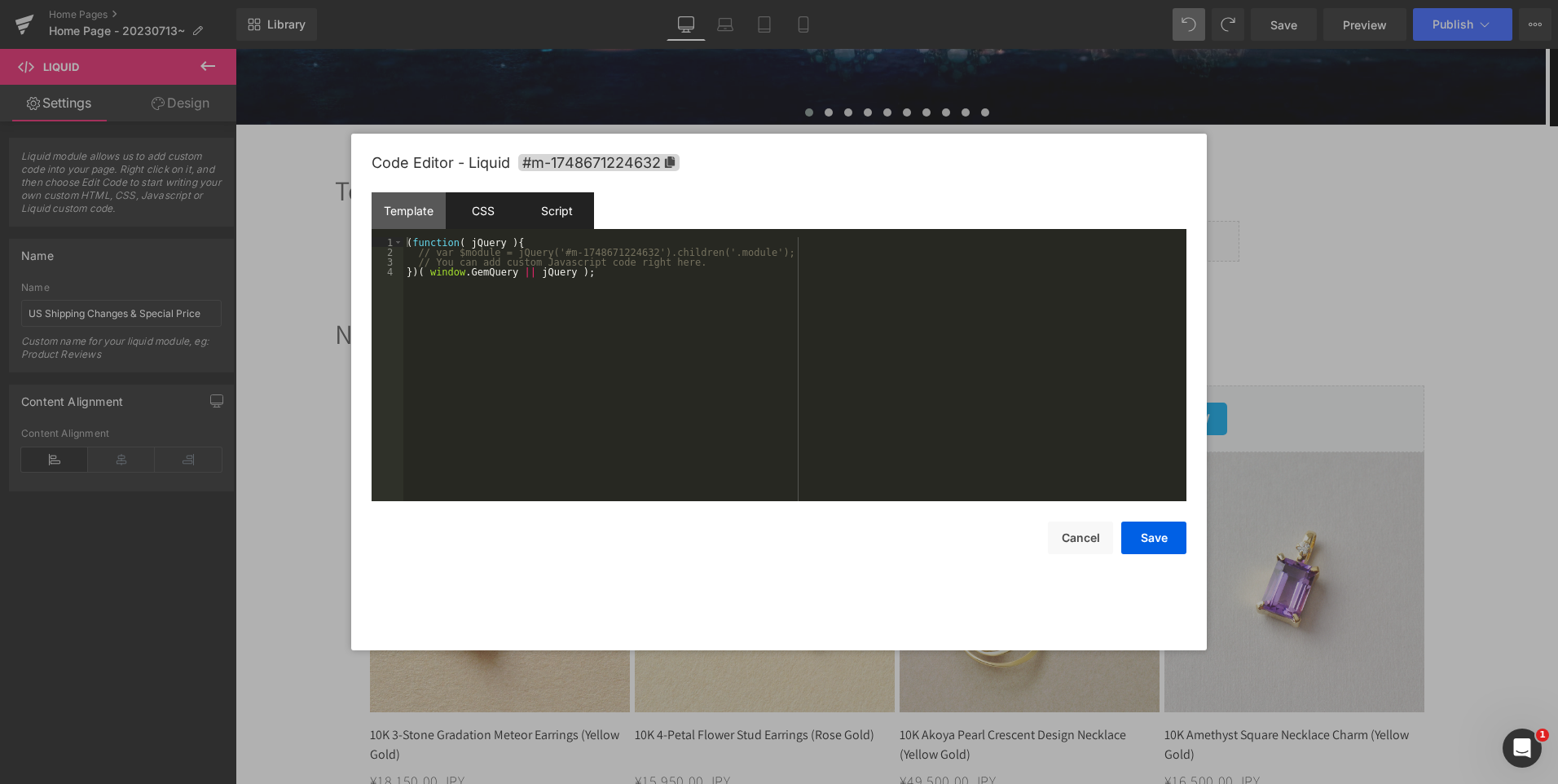
click at [486, 222] on div "CSS" at bounding box center [482, 211] width 75 height 37
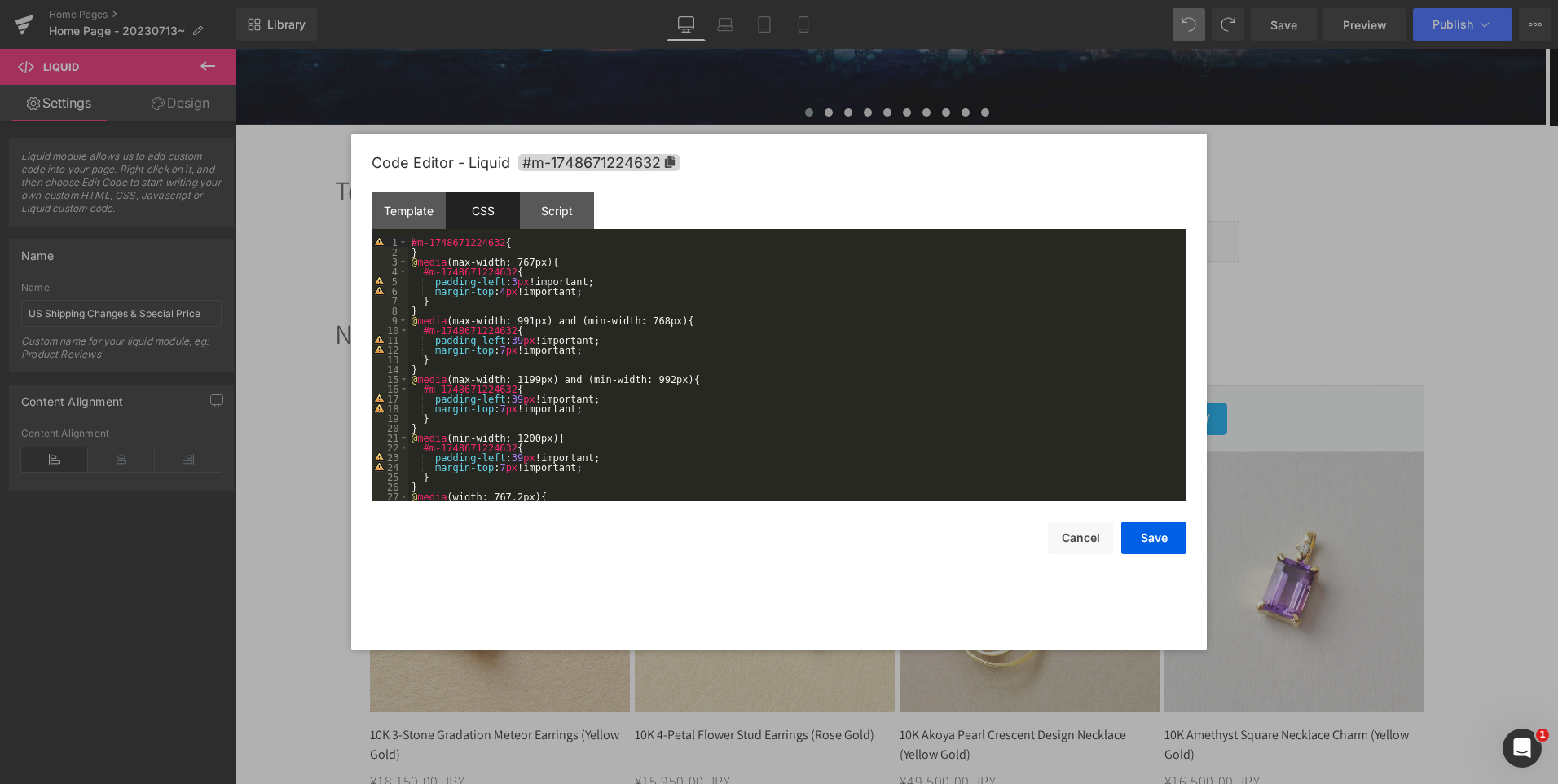
click at [947, 353] on div "#m-1748671224632 { } @ media (max-width: 767px) { #m-1748671224632 { padding-le…" at bounding box center [969, 369] width 45 height 33
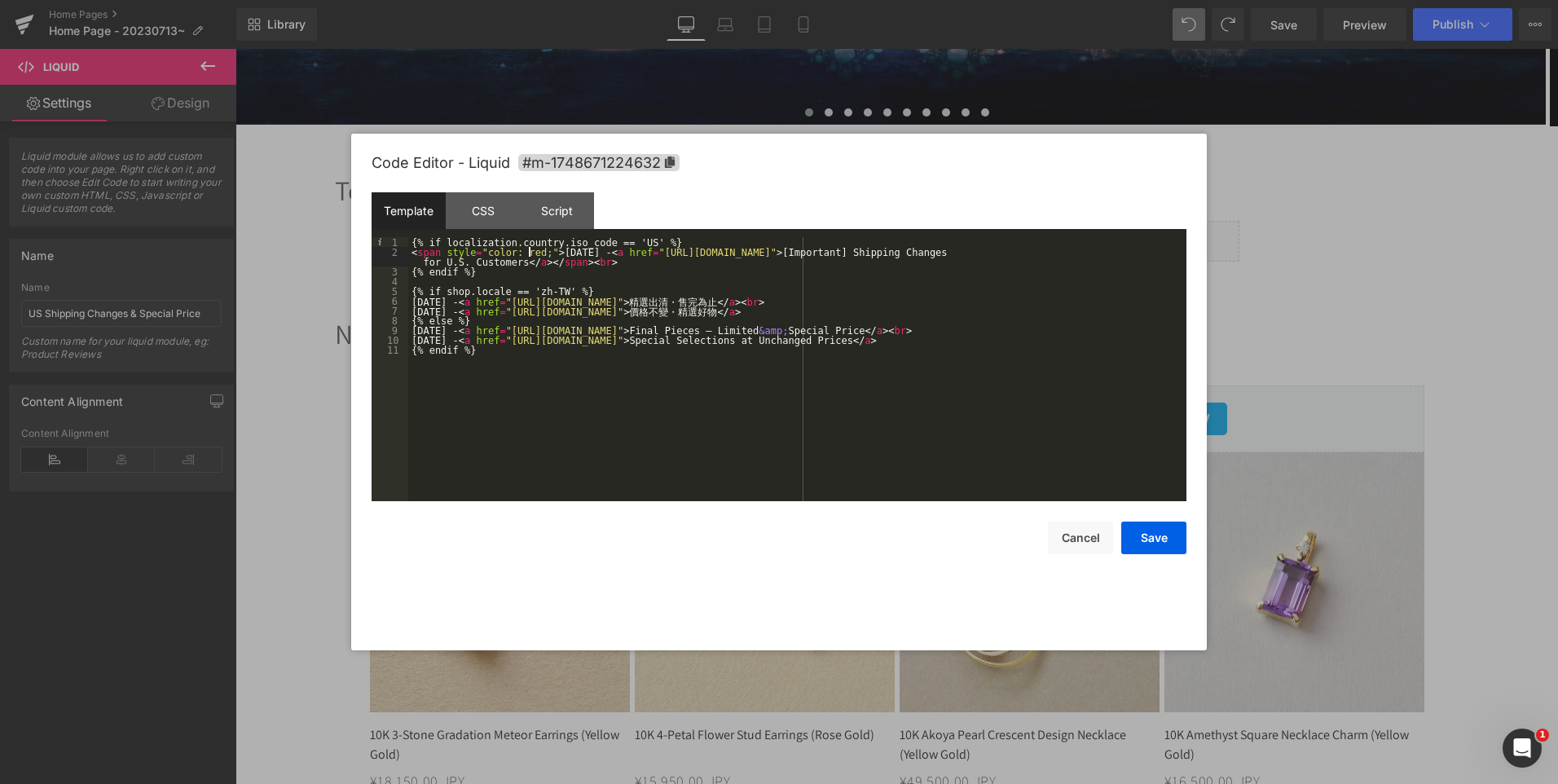
click at [0, 0] on div "{% if localization.country.iso_code == 'US' %} < span style = "color: red;" > […" at bounding box center [0, 0] width 0 height 0
click at [499, 220] on div "CSS" at bounding box center [482, 211] width 75 height 37
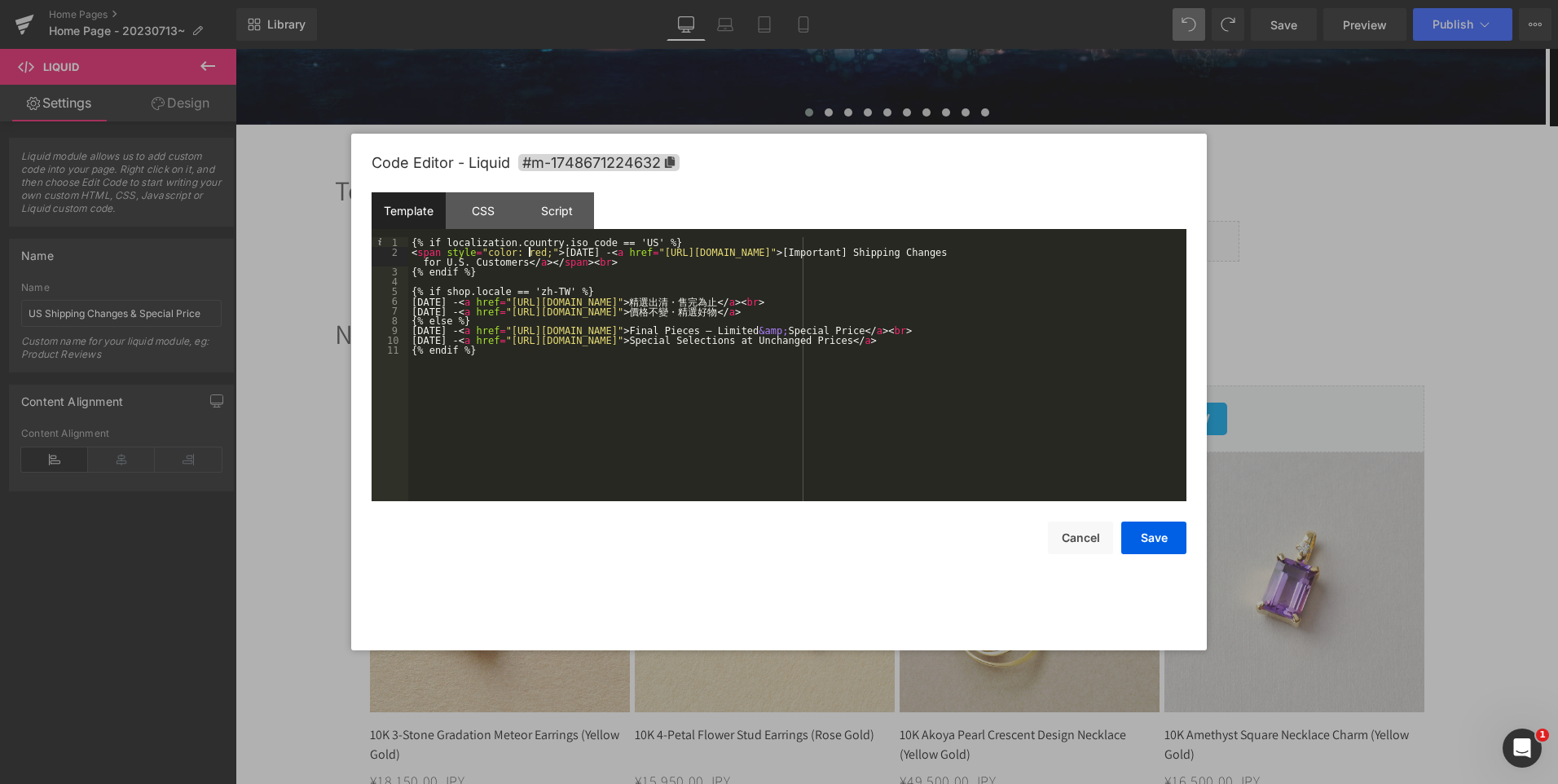
click at [0, 0] on div "{% if localization.country.iso_code == 'US' %} < span style = "color: red;" > […" at bounding box center [0, 0] width 0 height 0
click at [1161, 525] on button "Save" at bounding box center [1154, 538] width 65 height 33
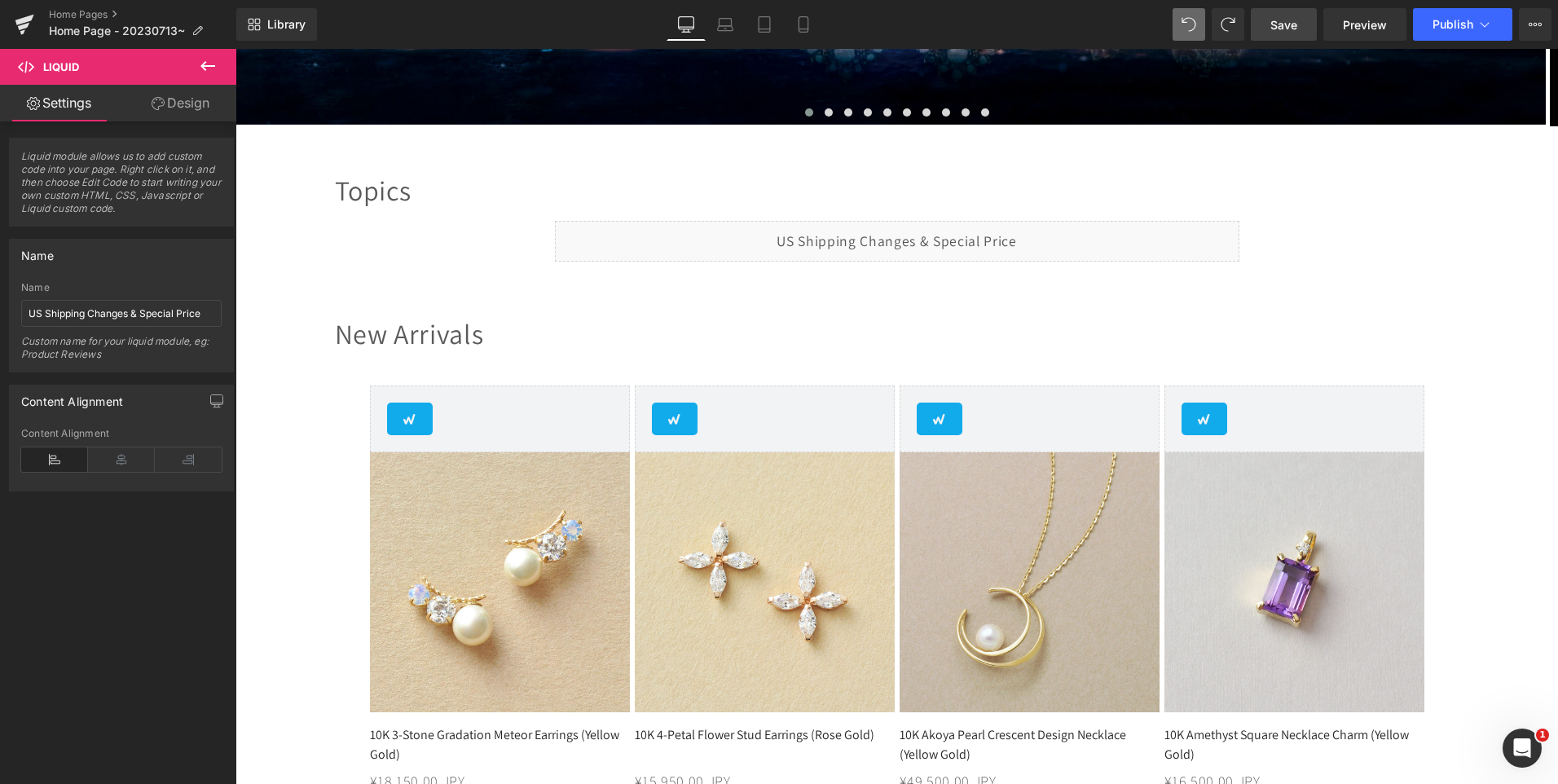
click at [1287, 26] on span "Save" at bounding box center [1284, 24] width 27 height 17
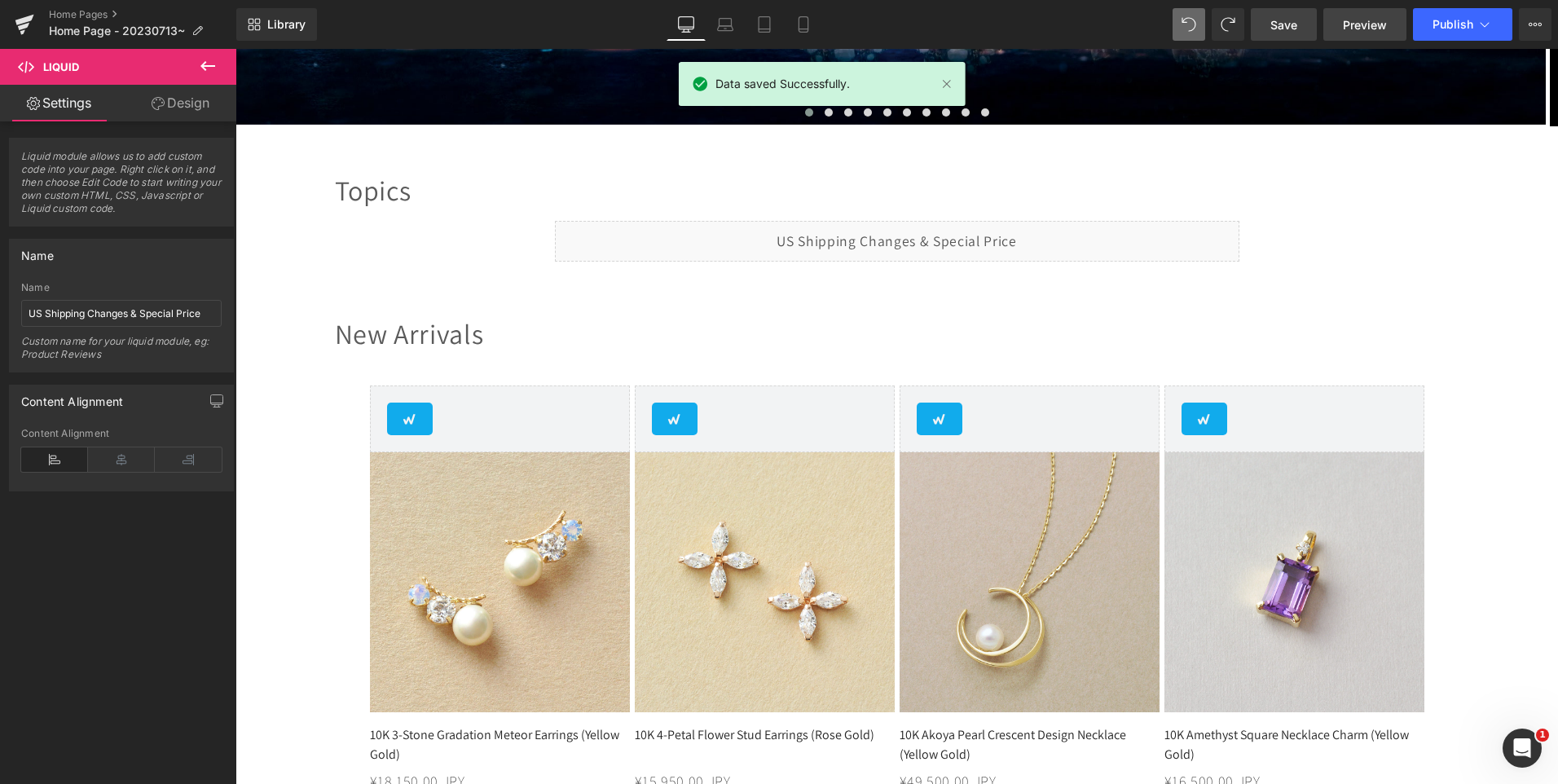
click at [1344, 23] on span "Preview" at bounding box center [1365, 24] width 44 height 17
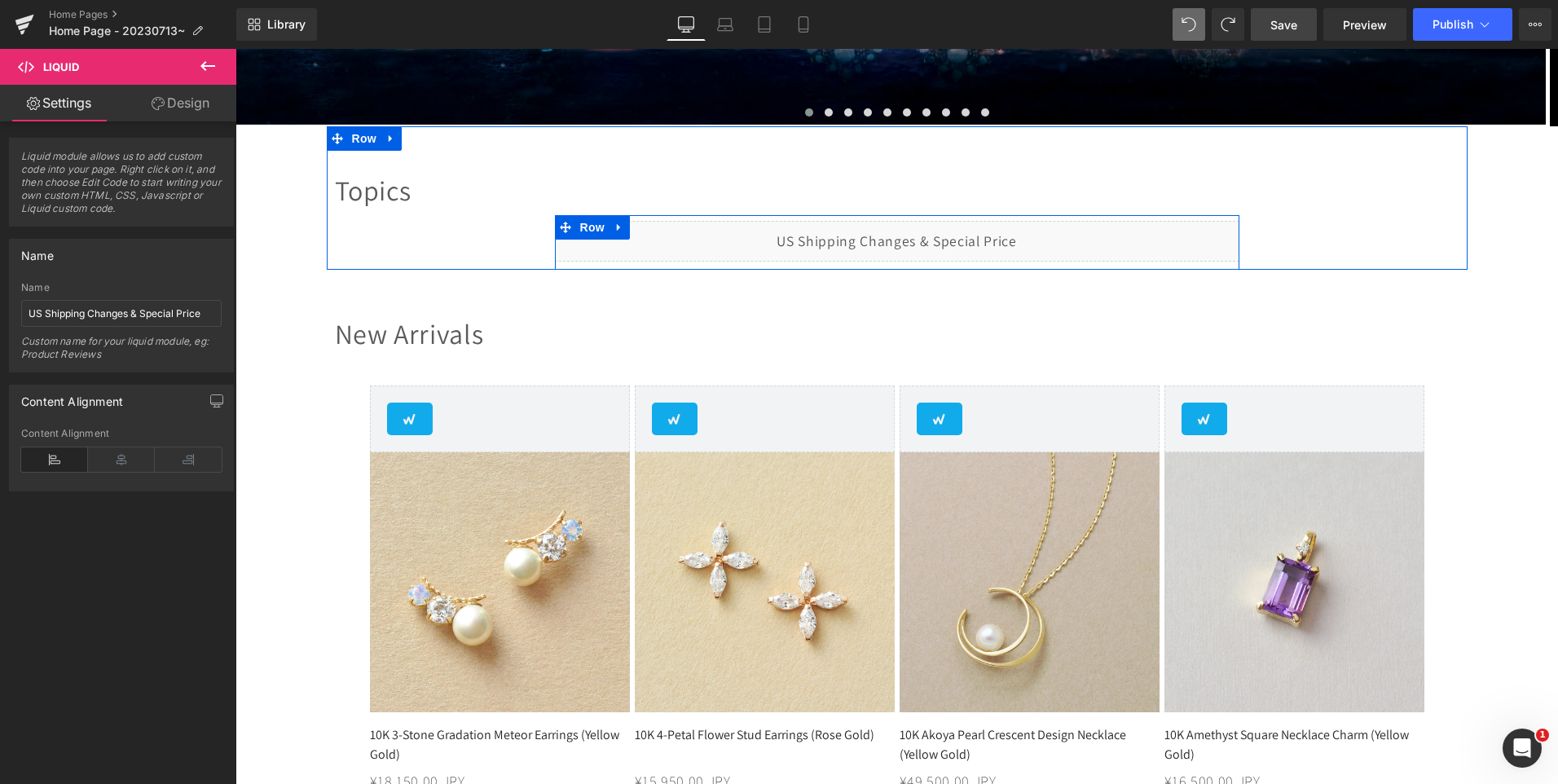
click at [908, 232] on div "Liquid" at bounding box center [897, 241] width 684 height 41
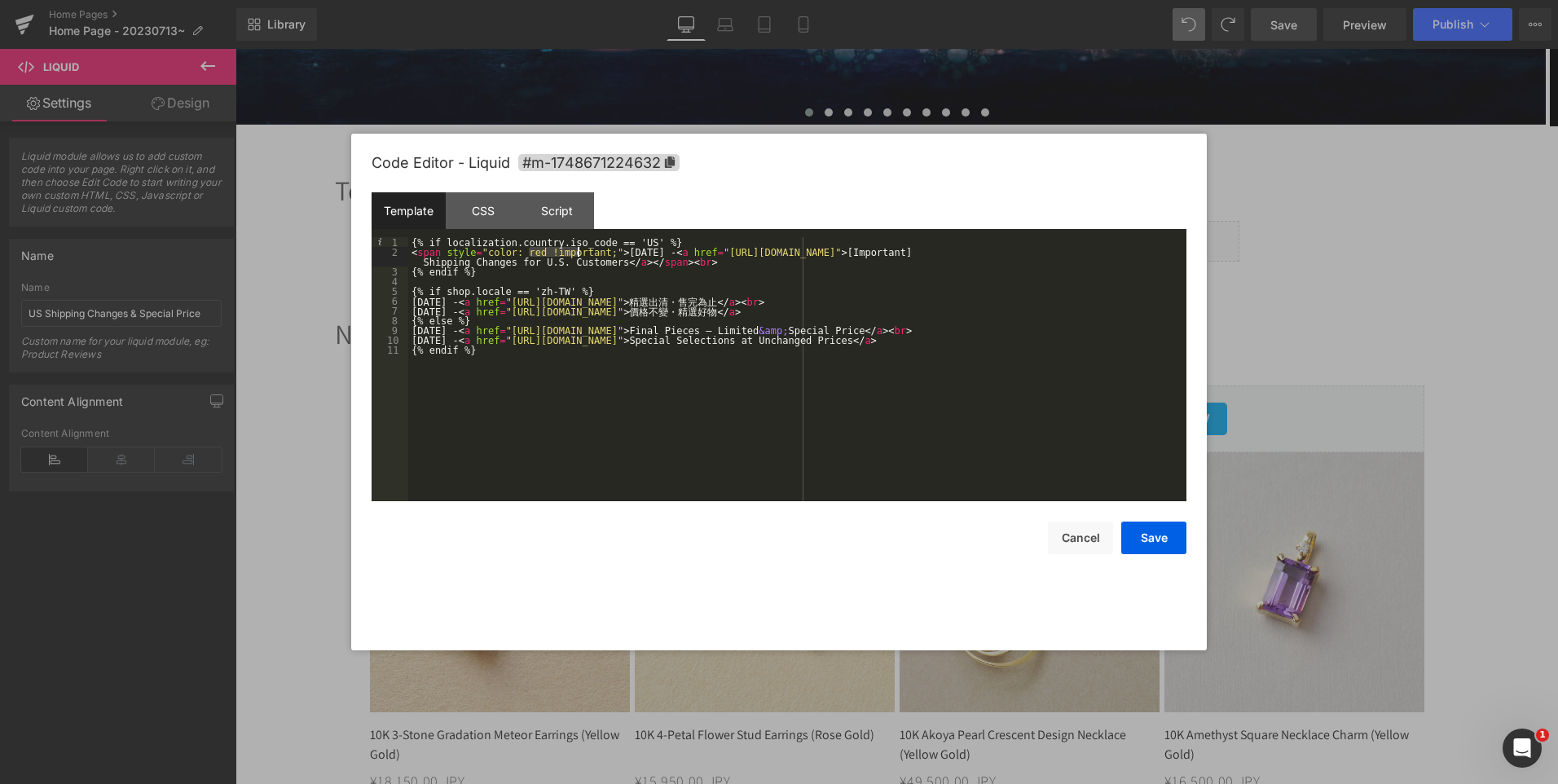
drag, startPoint x: 529, startPoint y: 252, endPoint x: 576, endPoint y: 253, distance: 47.0
click at [576, 253] on div "{% if localization.country.iso_code == 'US' %} < span style = "color: red !impo…" at bounding box center [797, 379] width 778 height 284
drag, startPoint x: 441, startPoint y: 251, endPoint x: 532, endPoint y: 250, distance: 91.0
click at [532, 250] on div "{% if localization.country.iso_code == 'US' %} < span style = "color: red;" > […" at bounding box center [797, 379] width 778 height 284
click at [626, 254] on div "{% if localization.country.iso_code == 'US' %} < span style = "color: red;" > […" at bounding box center [797, 379] width 778 height 284
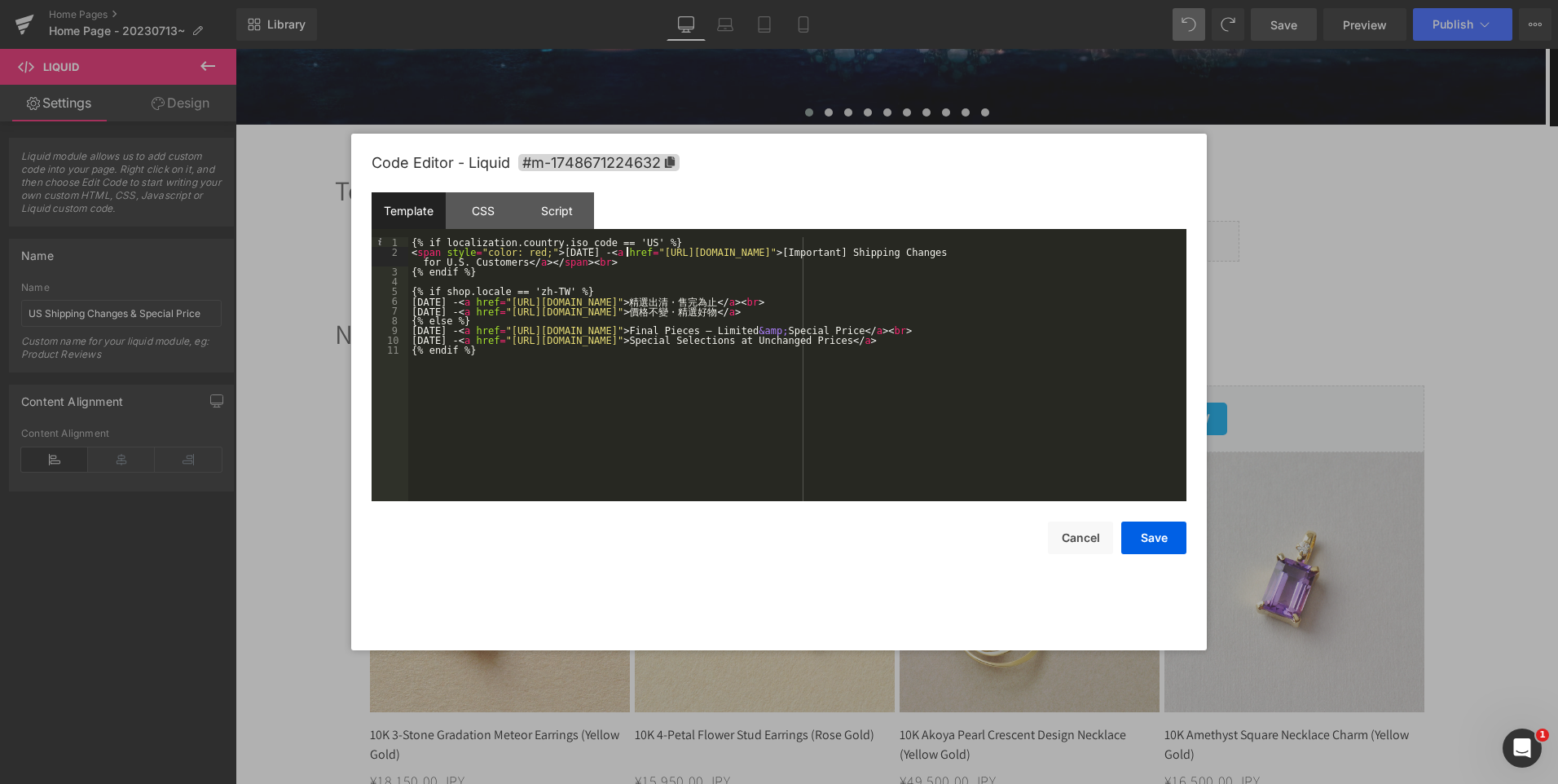
paste textarea
click at [1160, 537] on button "Save" at bounding box center [1154, 538] width 65 height 33
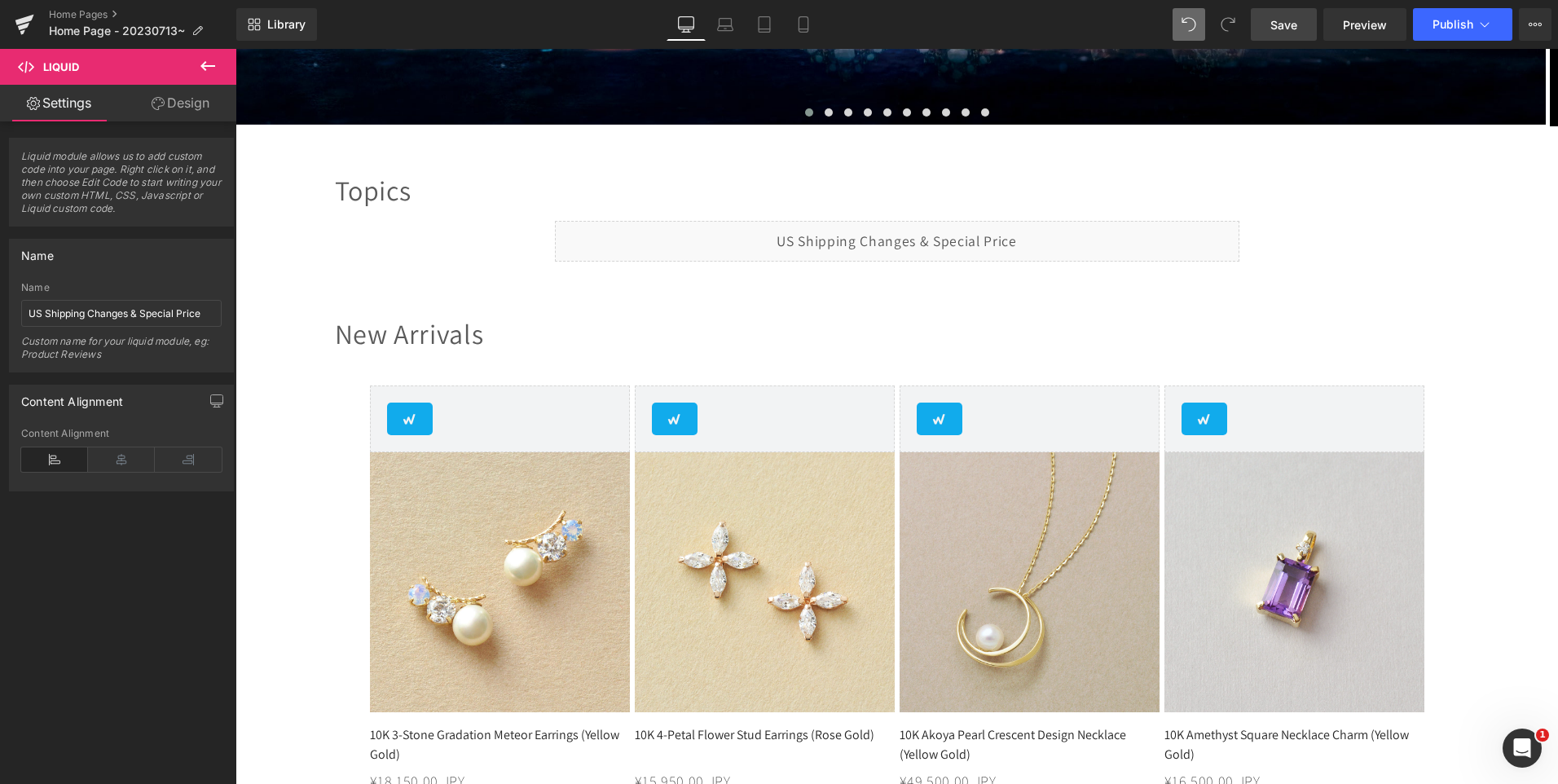
click at [1289, 30] on span "Save" at bounding box center [1284, 24] width 27 height 17
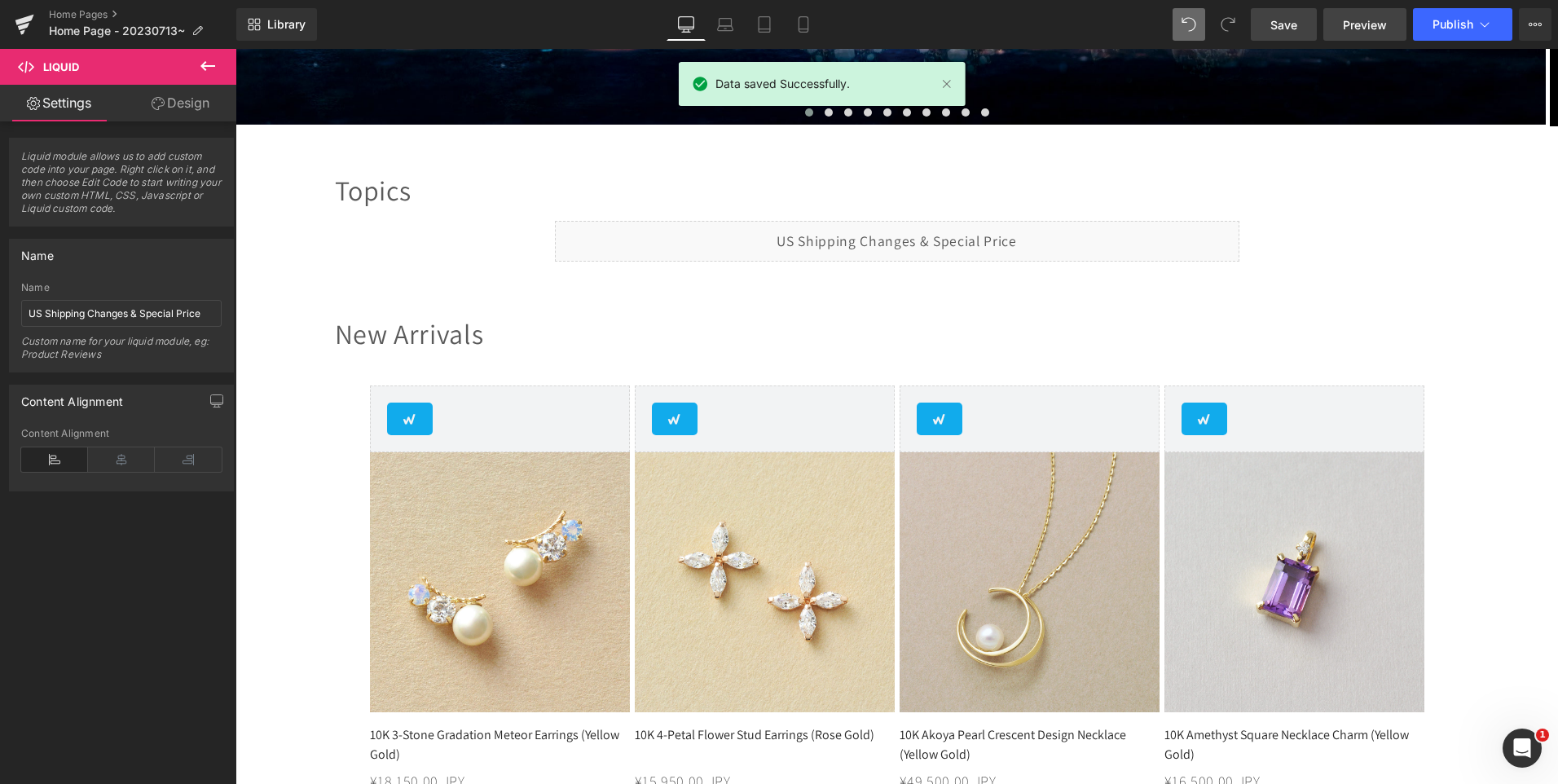
click at [1354, 32] on span "Preview" at bounding box center [1365, 24] width 44 height 17
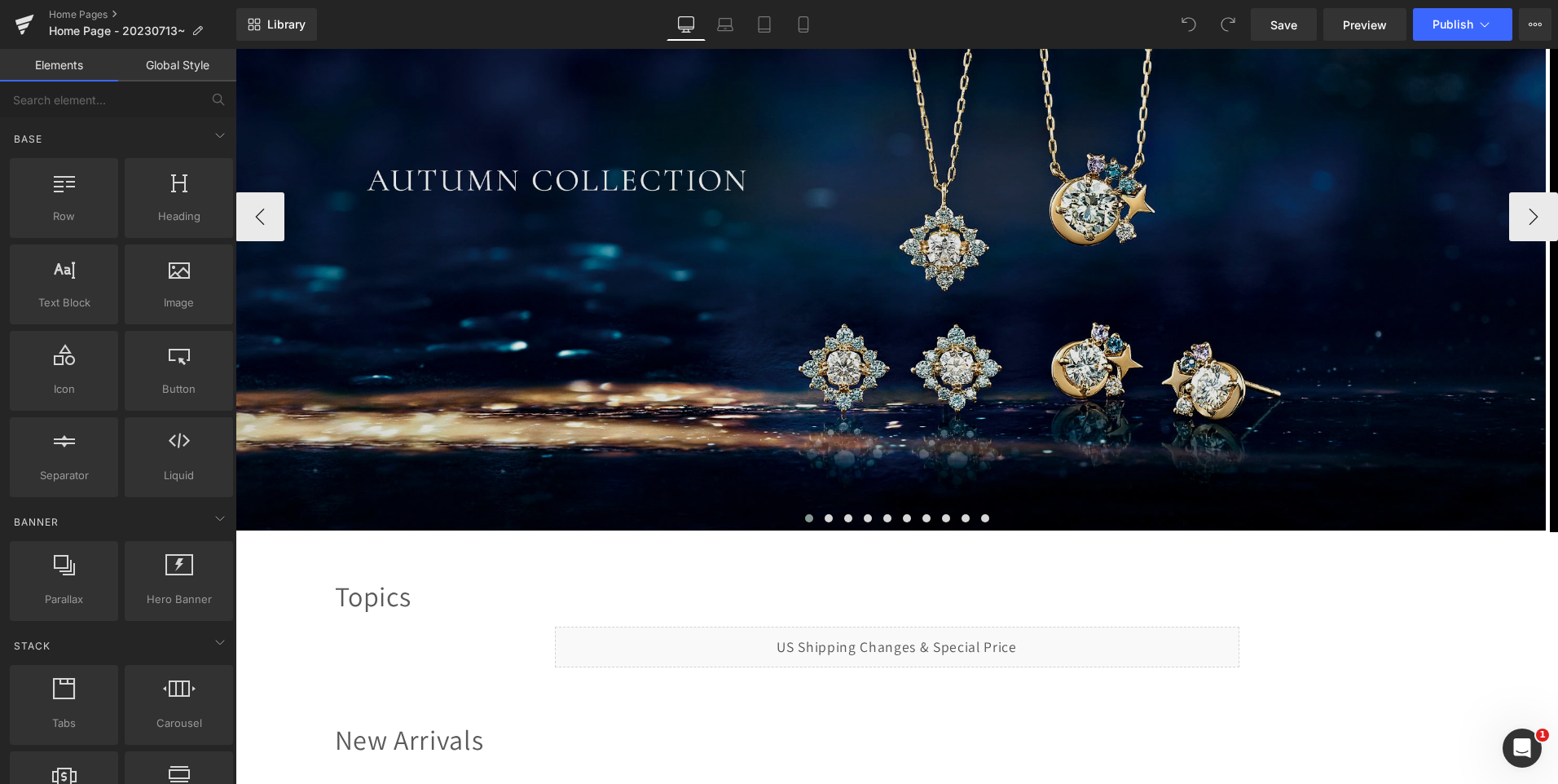
scroll to position [407, 0]
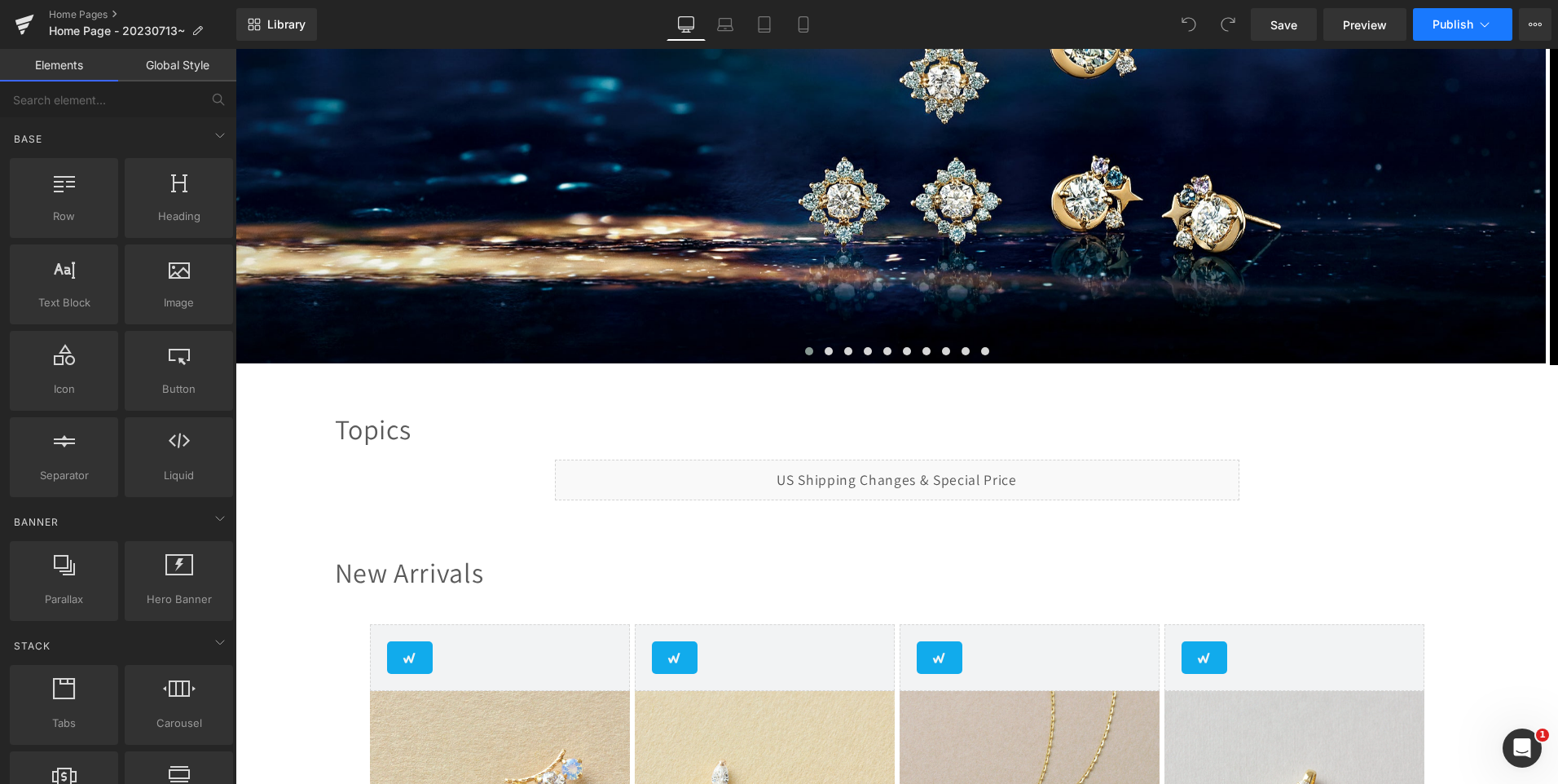
click at [1463, 19] on span "Publish" at bounding box center [1452, 24] width 41 height 13
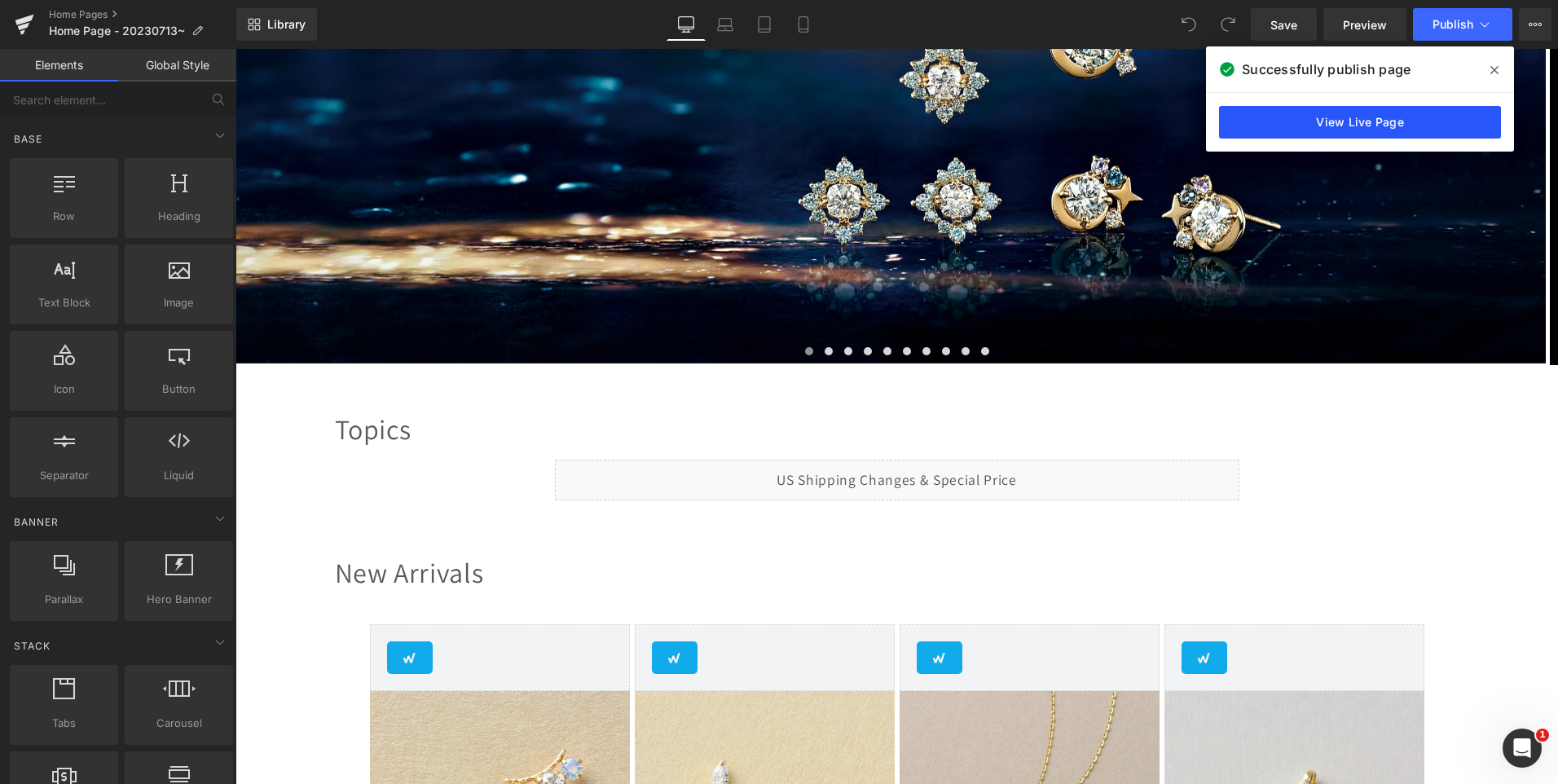
click at [1384, 133] on link "View Live Page" at bounding box center [1360, 121] width 282 height 33
